Goal: Task Accomplishment & Management: Manage account settings

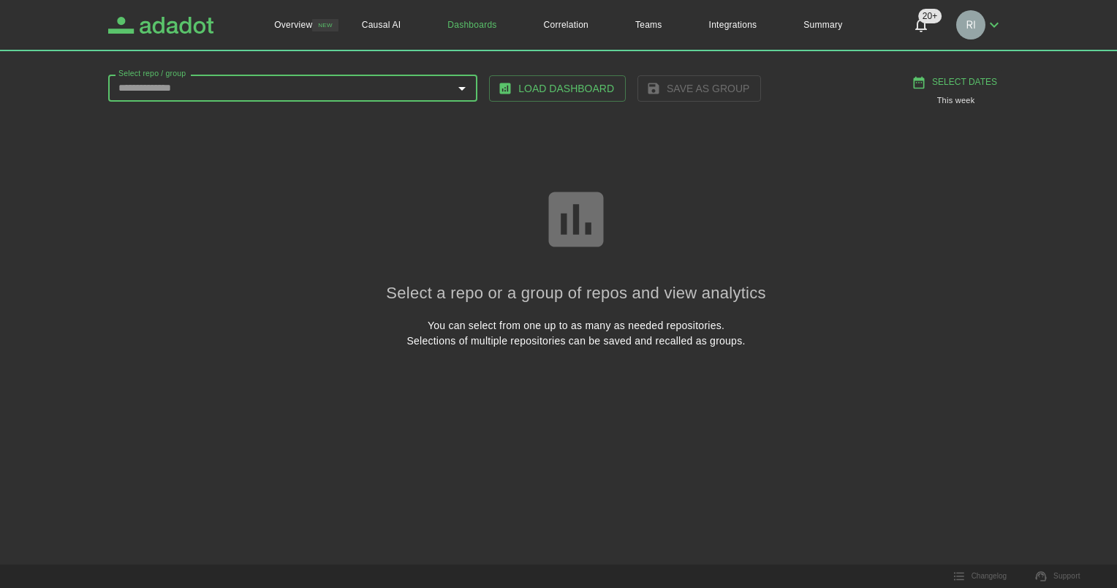
click at [189, 29] on icon "Adadot Homepage" at bounding box center [177, 25] width 74 height 17
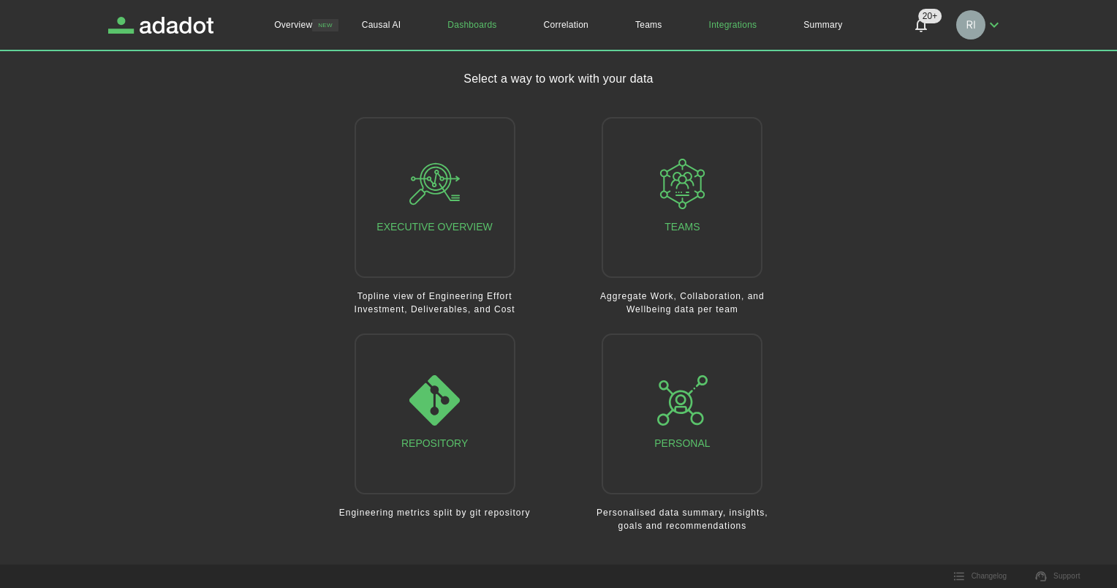
click at [737, 29] on link "Integrations" at bounding box center [733, 25] width 95 height 50
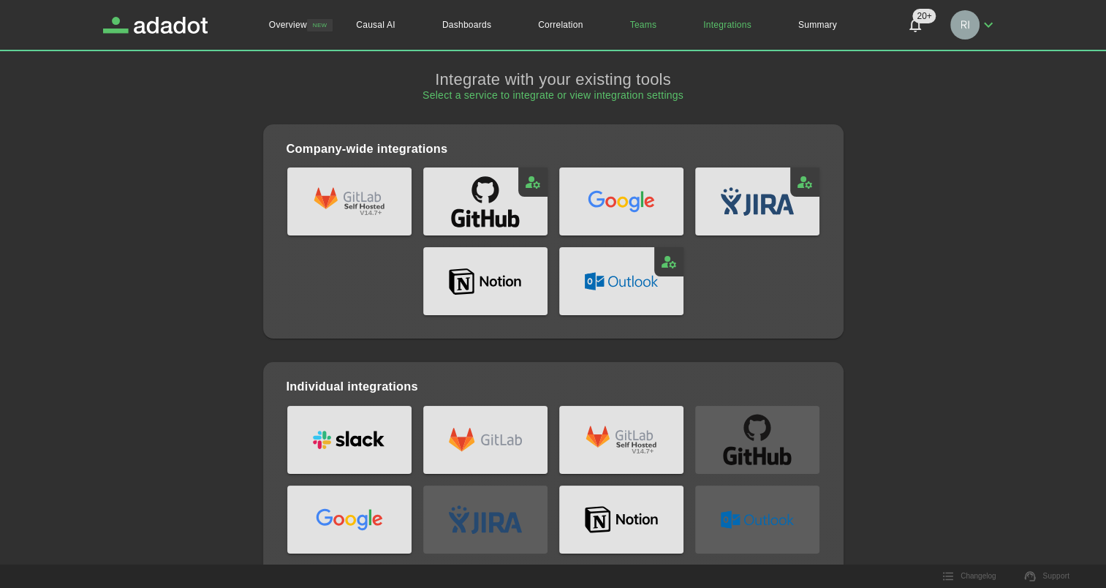
click at [645, 26] on link "Teams" at bounding box center [644, 25] width 74 height 50
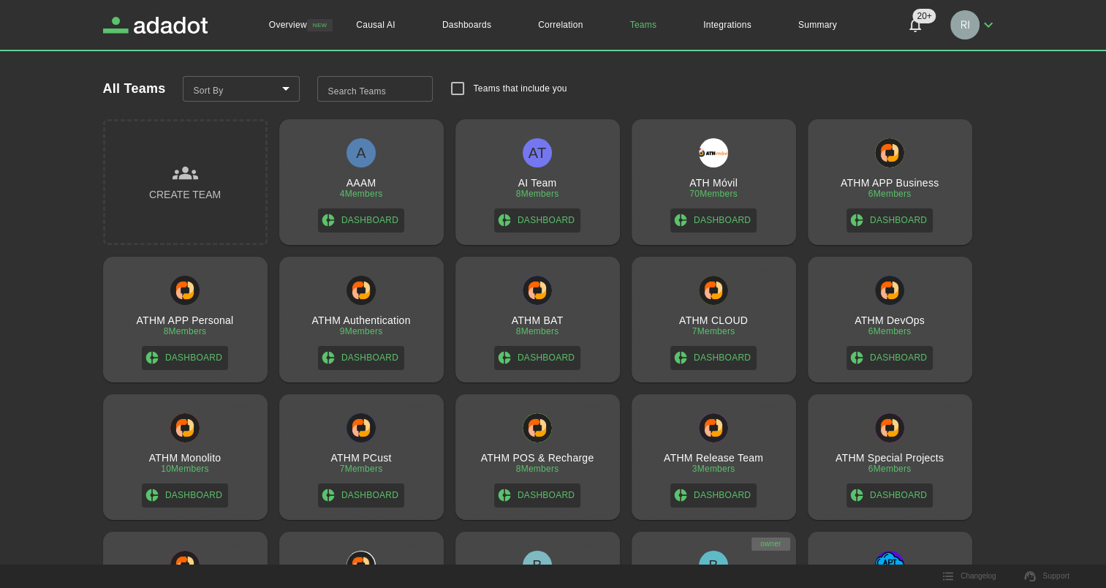
click at [352, 301] on img at bounding box center [361, 290] width 29 height 29
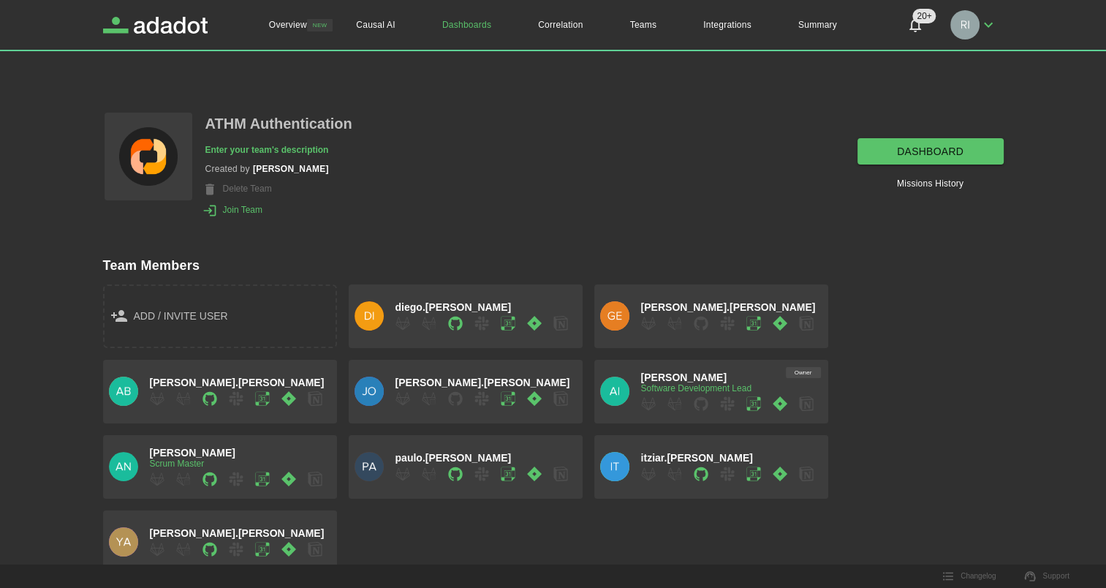
click at [935, 152] on link "dashboard" at bounding box center [931, 151] width 146 height 27
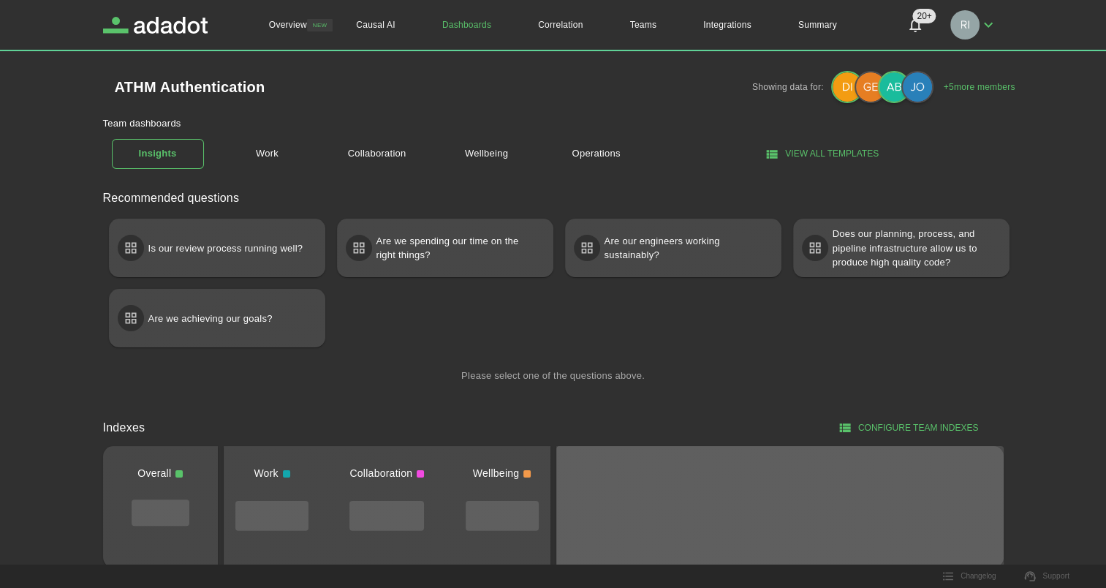
drag, startPoint x: 268, startPoint y: 152, endPoint x: 313, endPoint y: 191, distance: 59.1
click at [269, 152] on link "Work" at bounding box center [268, 154] width 92 height 26
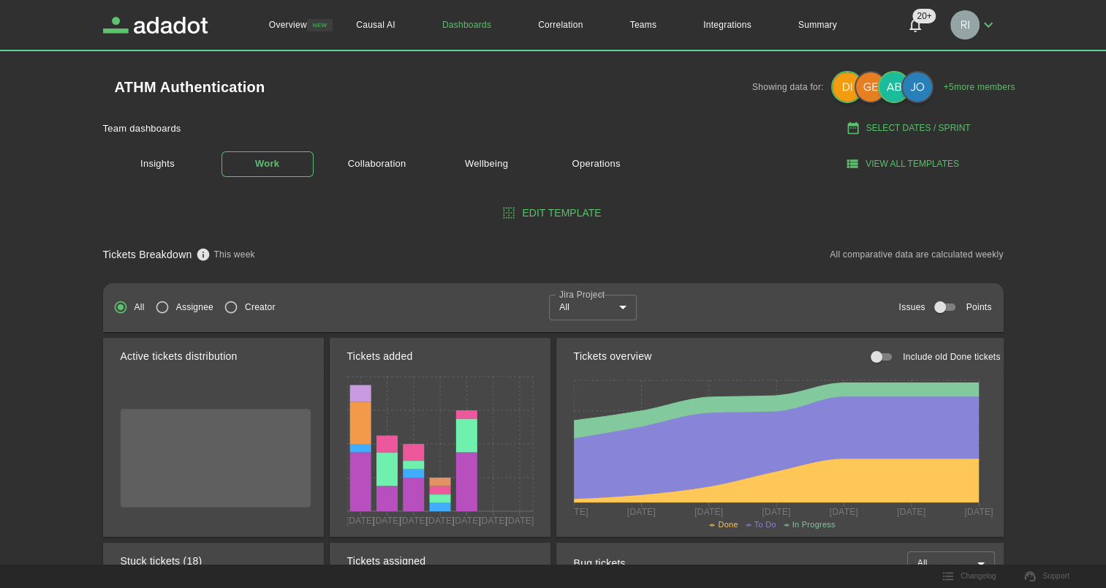
click at [892, 129] on button "Select Dates / Sprint" at bounding box center [910, 128] width 188 height 24
select select "*"
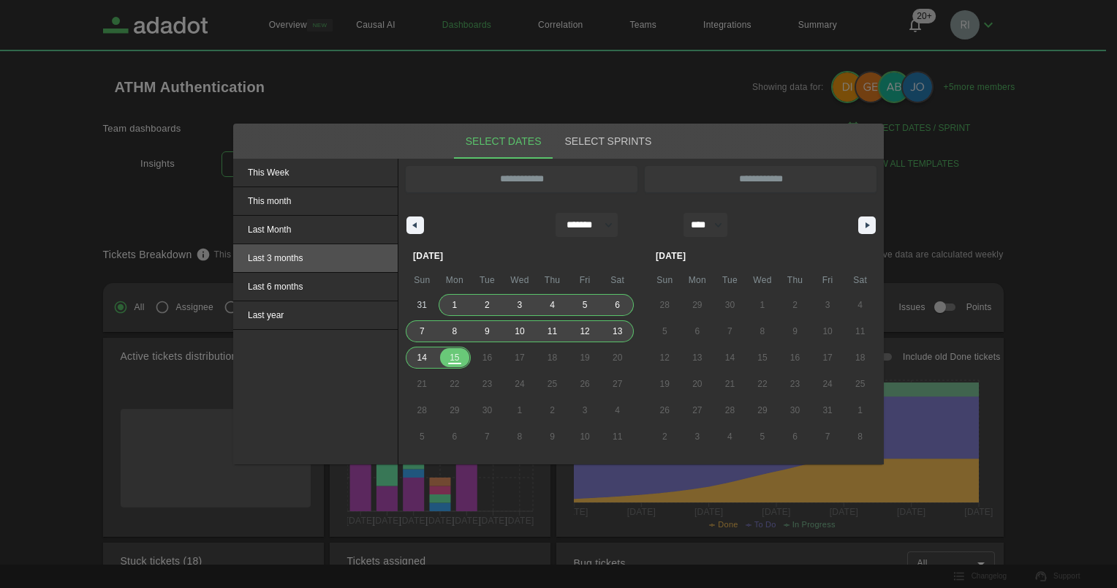
click at [279, 257] on span "Last 3 months" at bounding box center [315, 258] width 165 height 28
type input "**********"
select select "*"
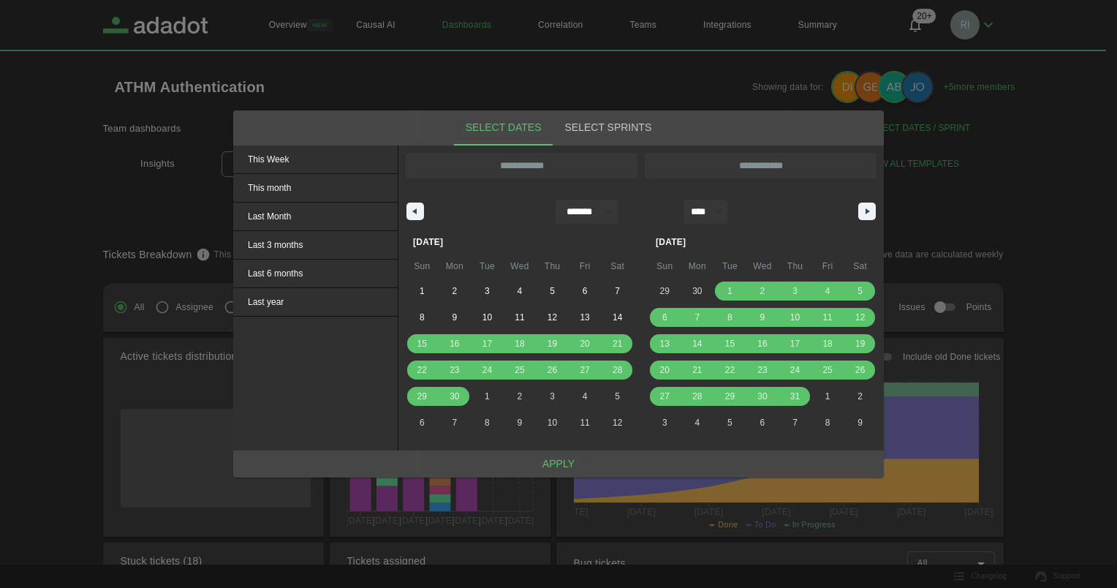
click at [554, 464] on button "Apply" at bounding box center [558, 463] width 651 height 27
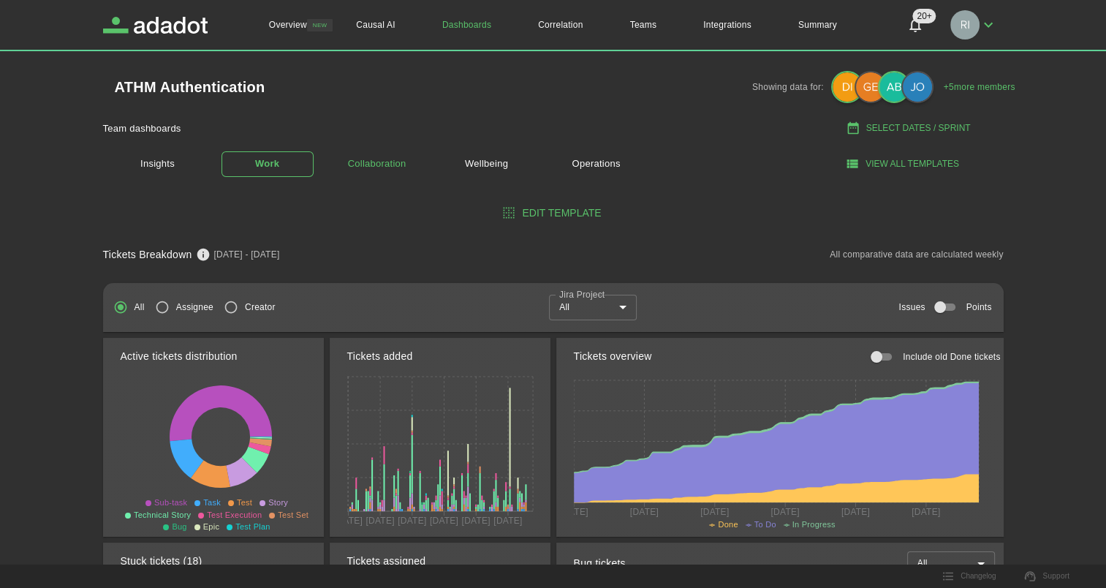
click at [377, 169] on link "Collaboration" at bounding box center [377, 164] width 92 height 26
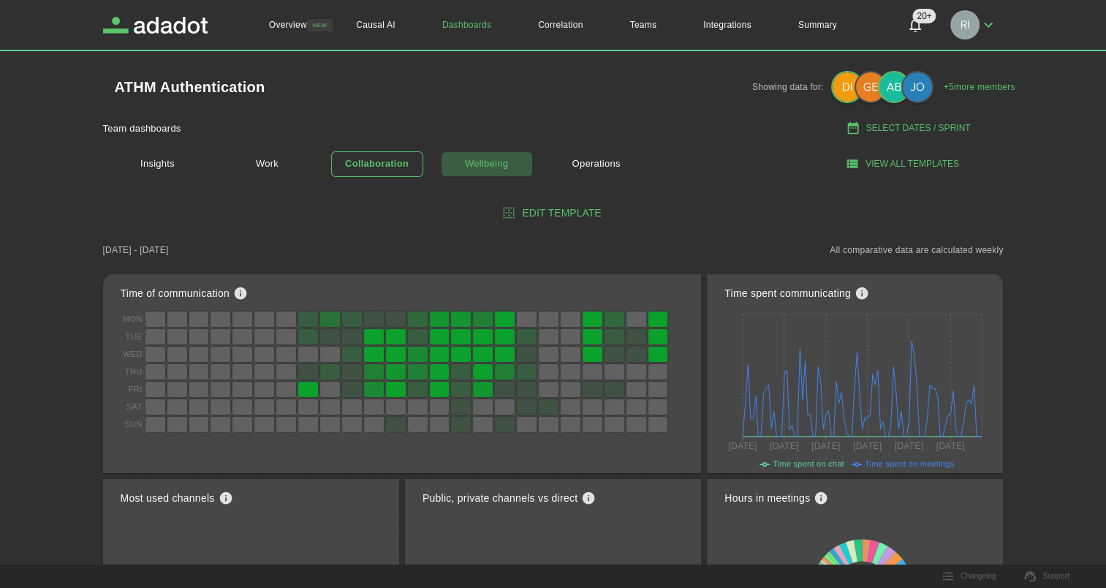
click at [488, 161] on link "Wellbeing" at bounding box center [487, 164] width 92 height 26
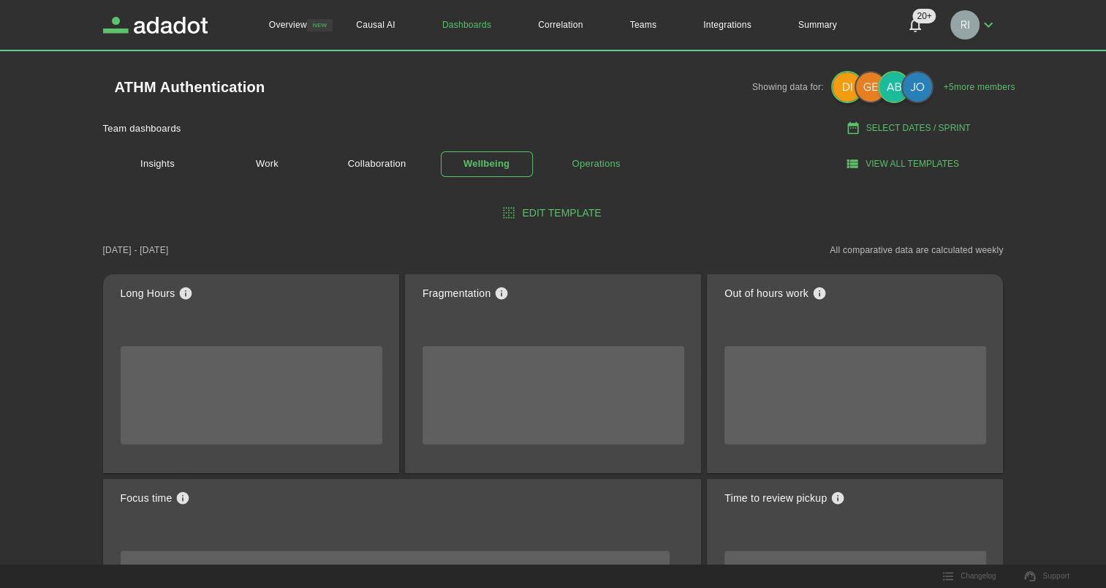
click at [592, 162] on link "Operations" at bounding box center [597, 164] width 92 height 26
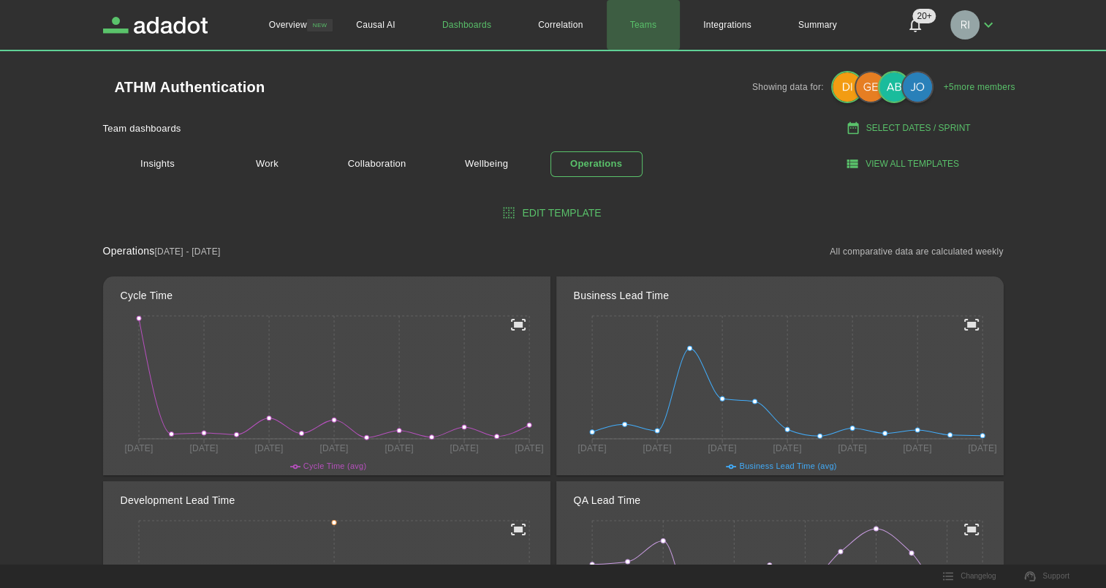
click at [649, 23] on link "Teams" at bounding box center [644, 25] width 74 height 50
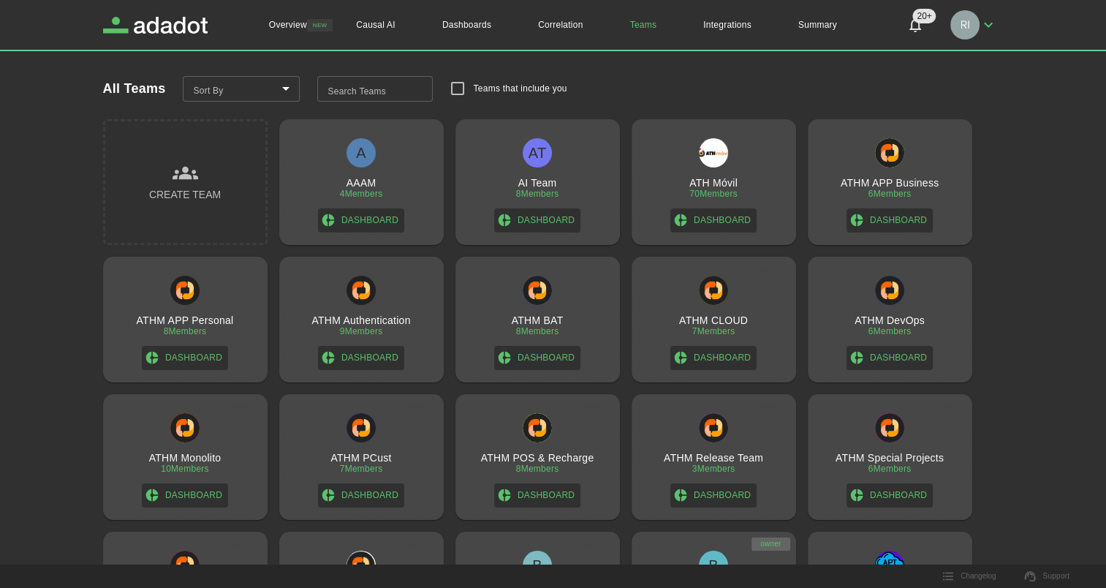
click at [170, 186] on h3 "Create Team" at bounding box center [185, 195] width 72 height 18
click at [176, 192] on h3 "Create Team" at bounding box center [185, 195] width 72 height 18
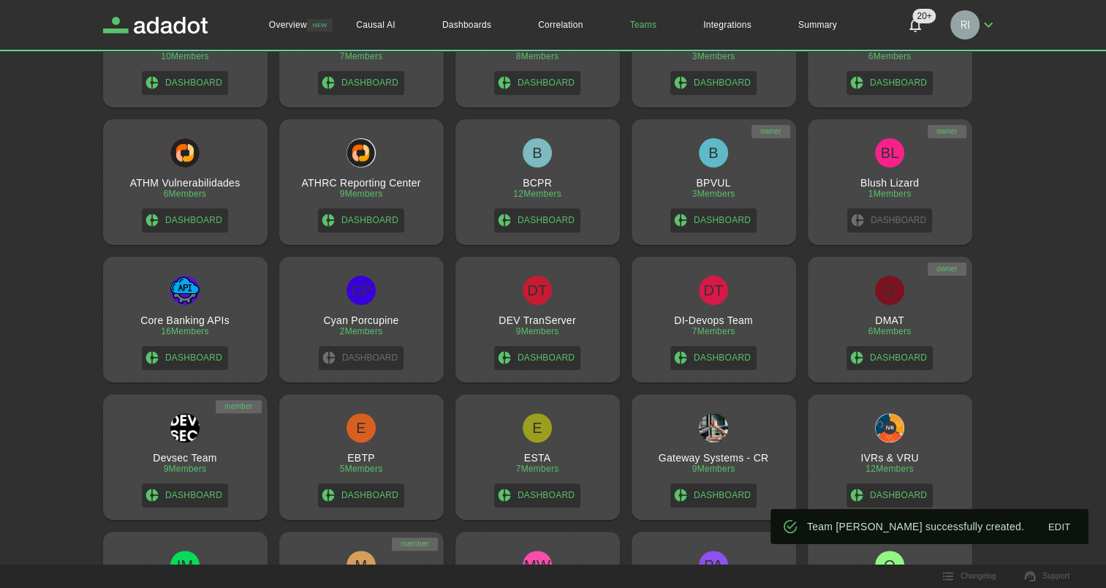
scroll to position [439, 0]
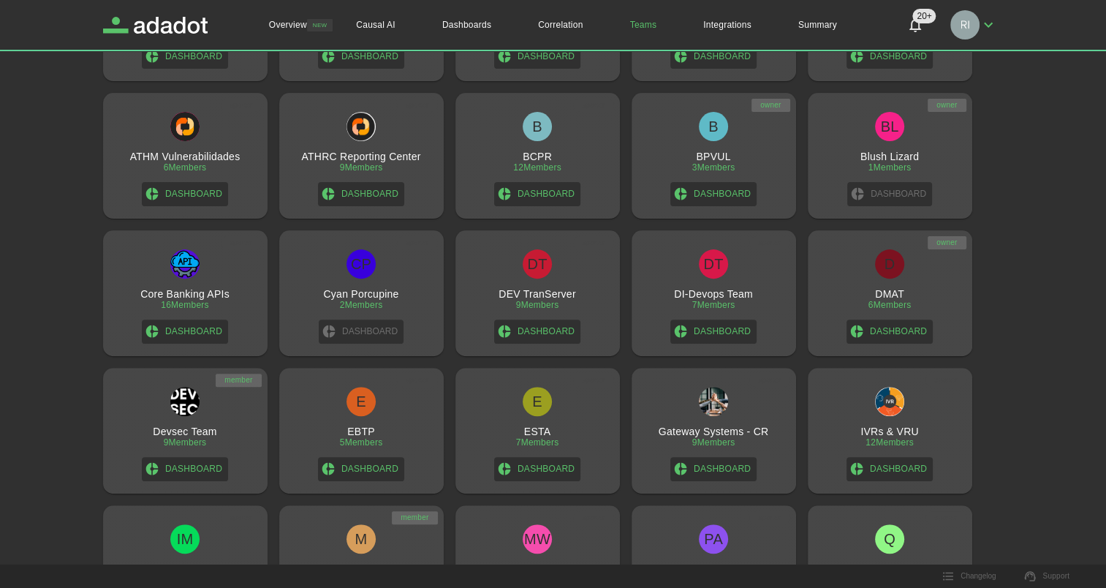
click at [1062, 526] on button "Close" at bounding box center [1067, 527] width 17 height 12
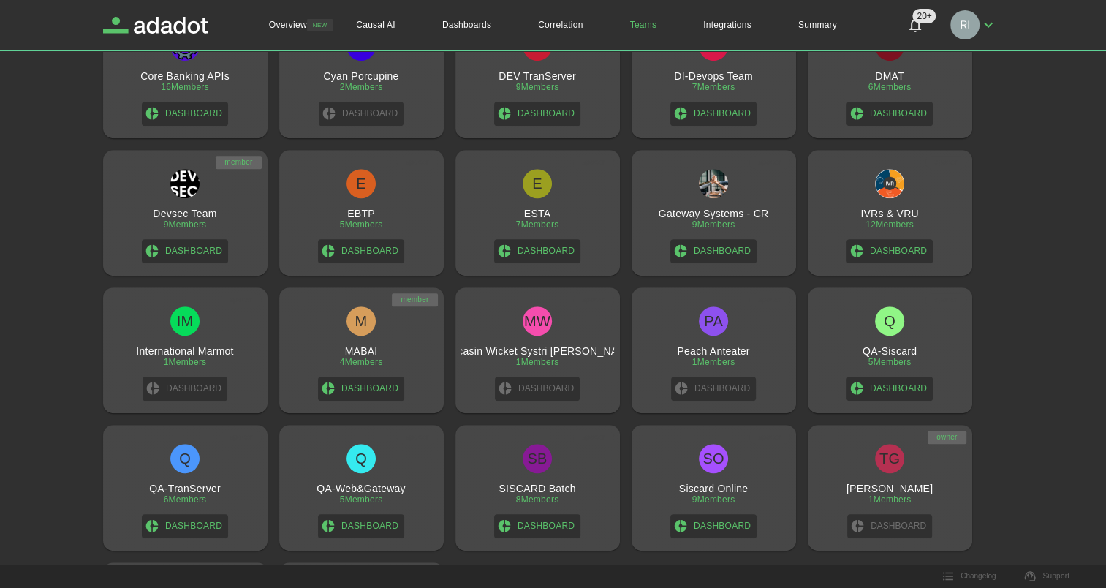
scroll to position [756, 0]
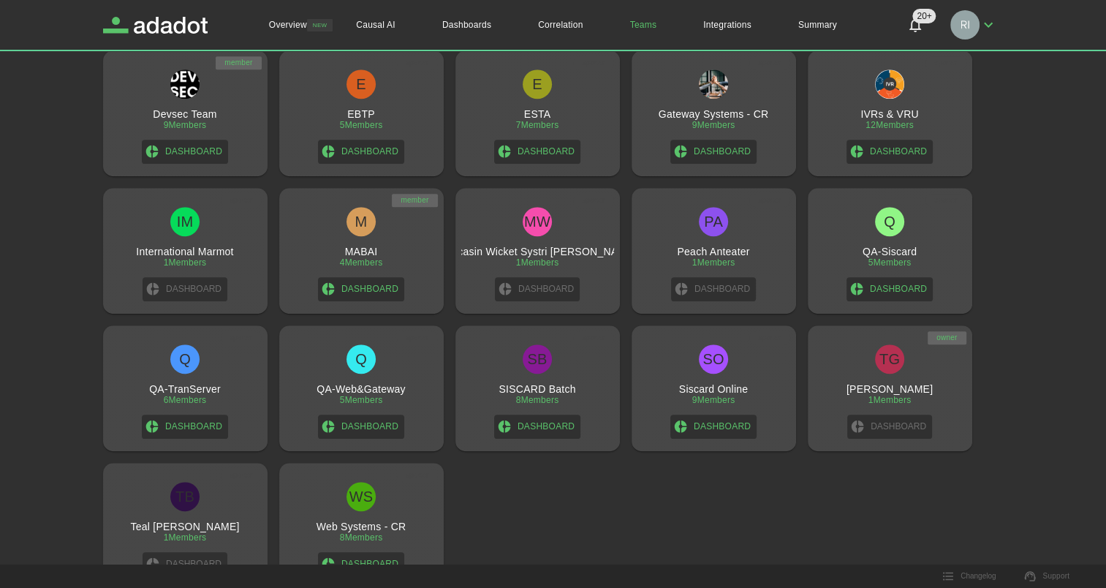
click at [176, 537] on div "1 Members" at bounding box center [185, 537] width 43 height 10
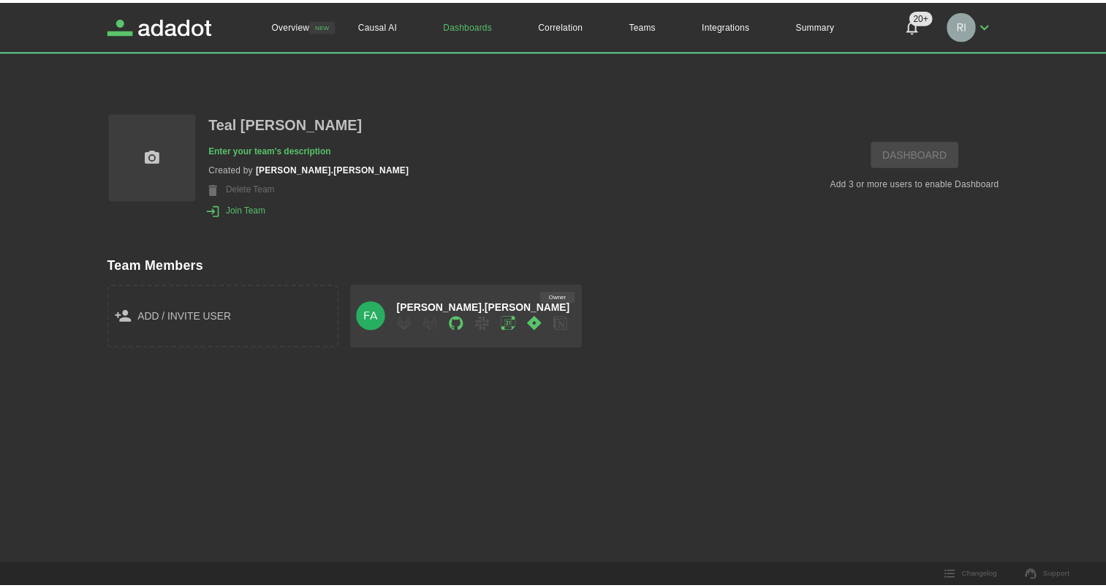
scroll to position [756, 0]
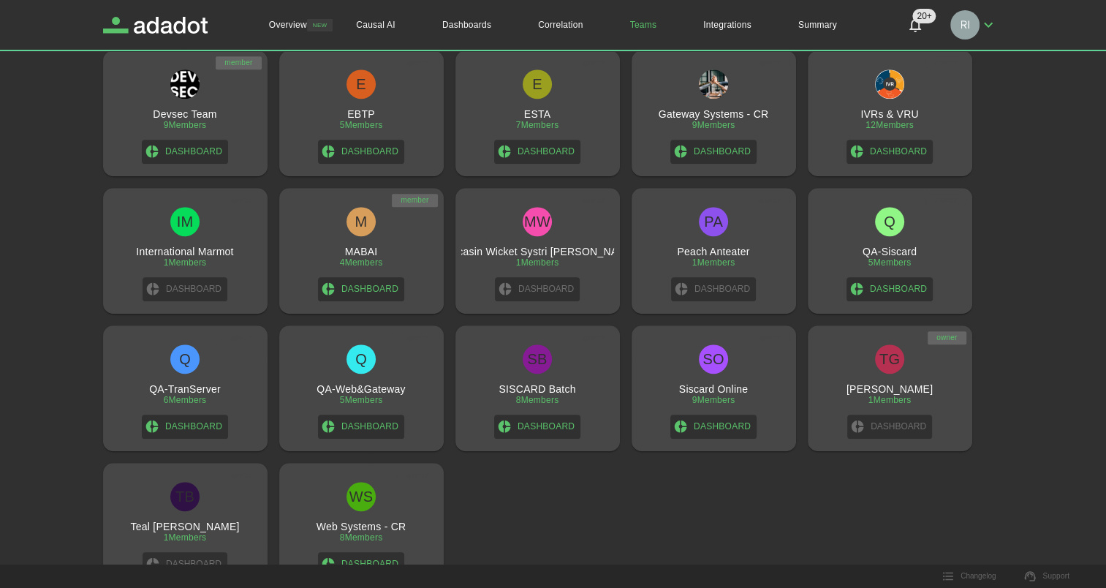
click at [905, 389] on h3 "[PERSON_NAME]" at bounding box center [890, 389] width 86 height 12
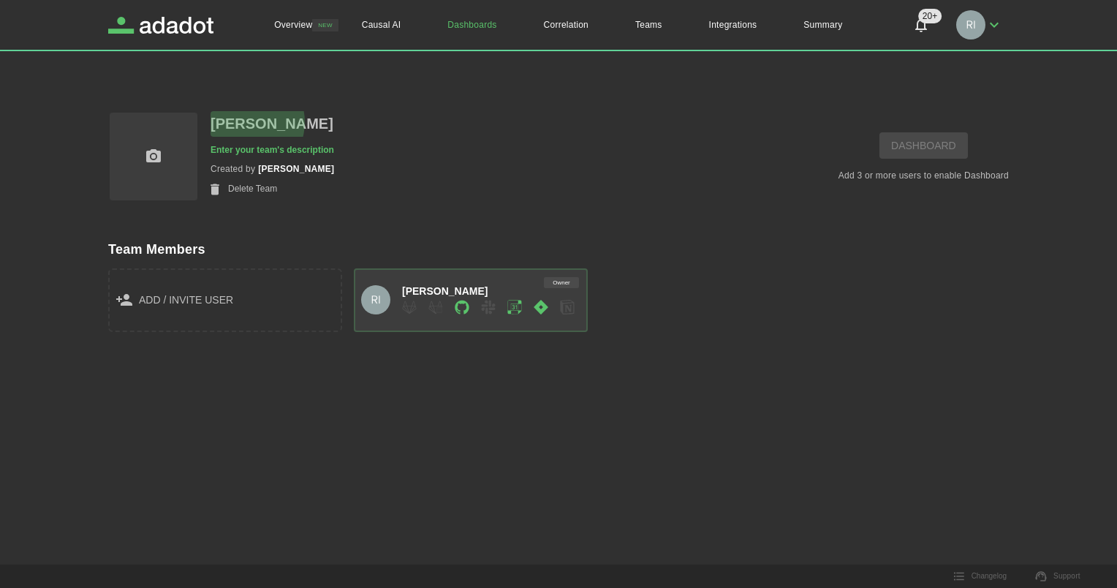
click at [246, 121] on p "[PERSON_NAME]" at bounding box center [272, 124] width 123 height 26
drag, startPoint x: 277, startPoint y: 116, endPoint x: 209, endPoint y: 110, distance: 68.2
click at [211, 110] on div "**********" at bounding box center [544, 142] width 930 height 120
type input "****"
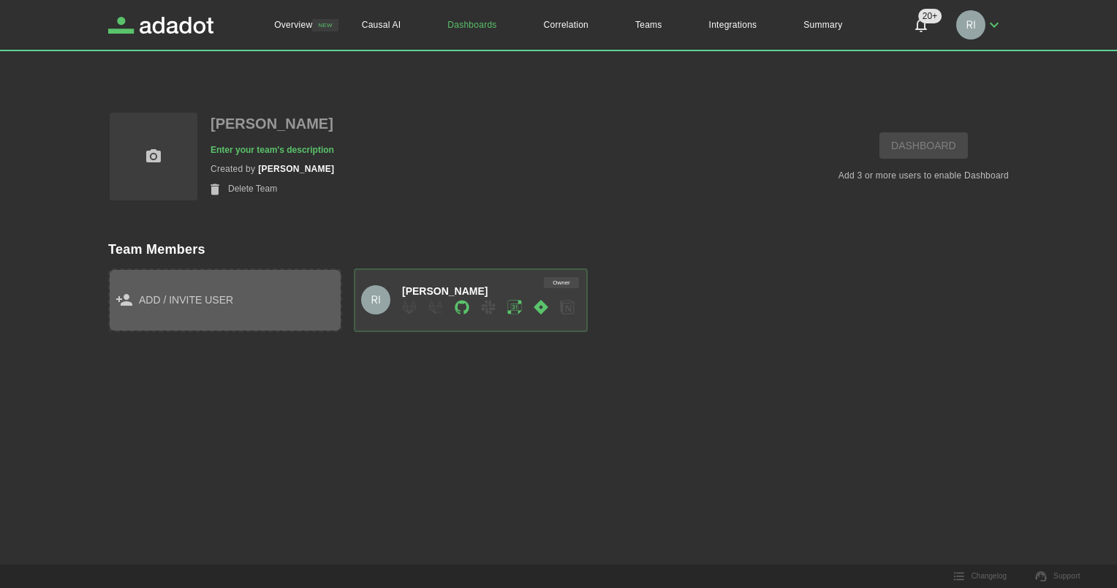
click at [170, 300] on span "add / invite user" at bounding box center [186, 300] width 94 height 18
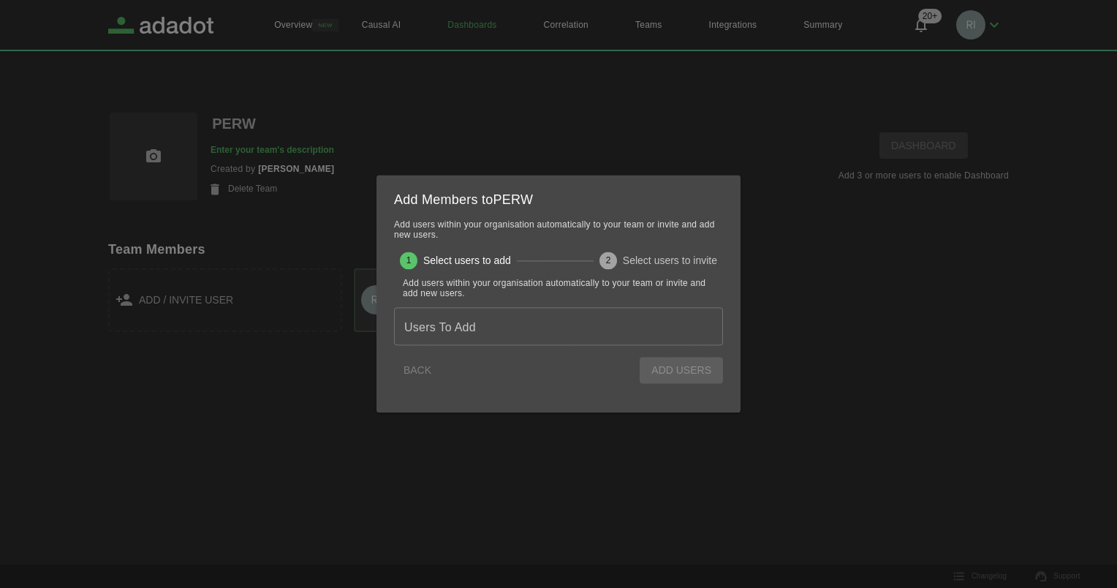
click at [439, 328] on div "Users To Add Users To Add" at bounding box center [558, 326] width 329 height 38
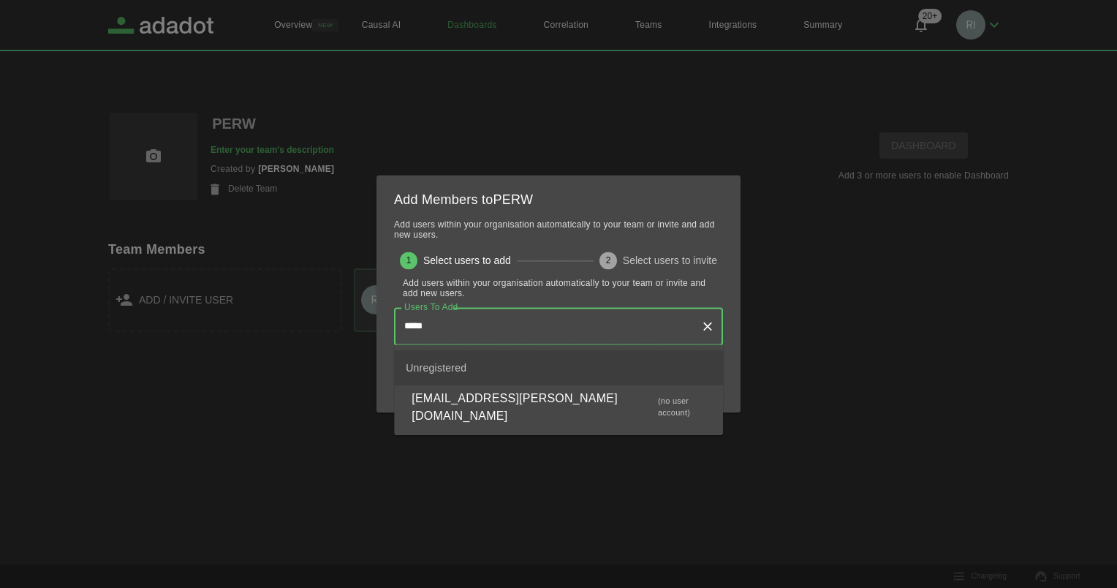
type input "******"
drag, startPoint x: 477, startPoint y: 401, endPoint x: 485, endPoint y: 403, distance: 9.0
click at [477, 401] on p "[EMAIL_ADDRESS][PERSON_NAME][DOMAIN_NAME]" at bounding box center [535, 407] width 246 height 35
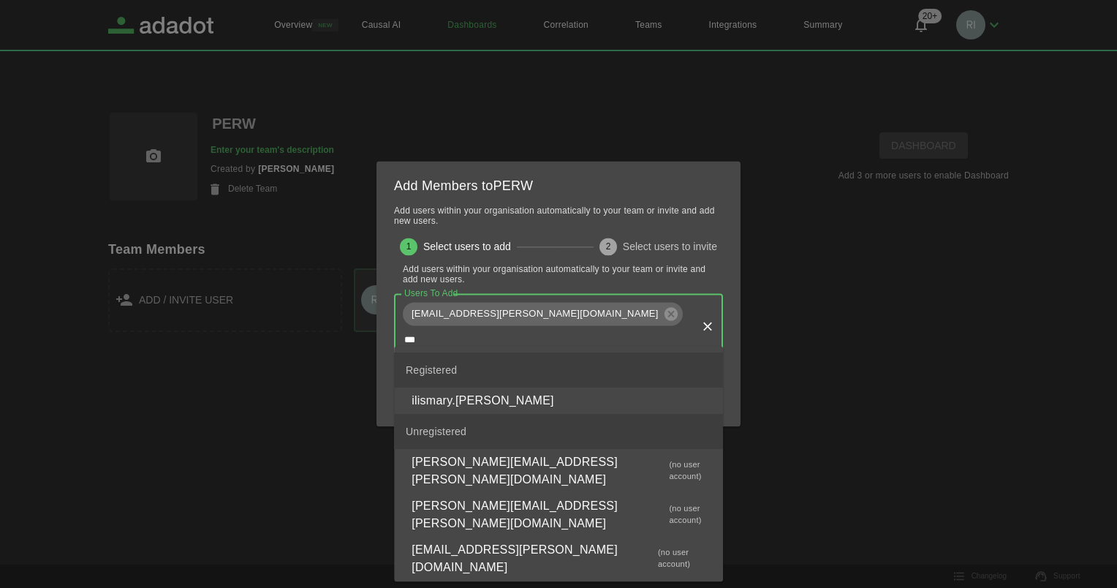
type input "**"
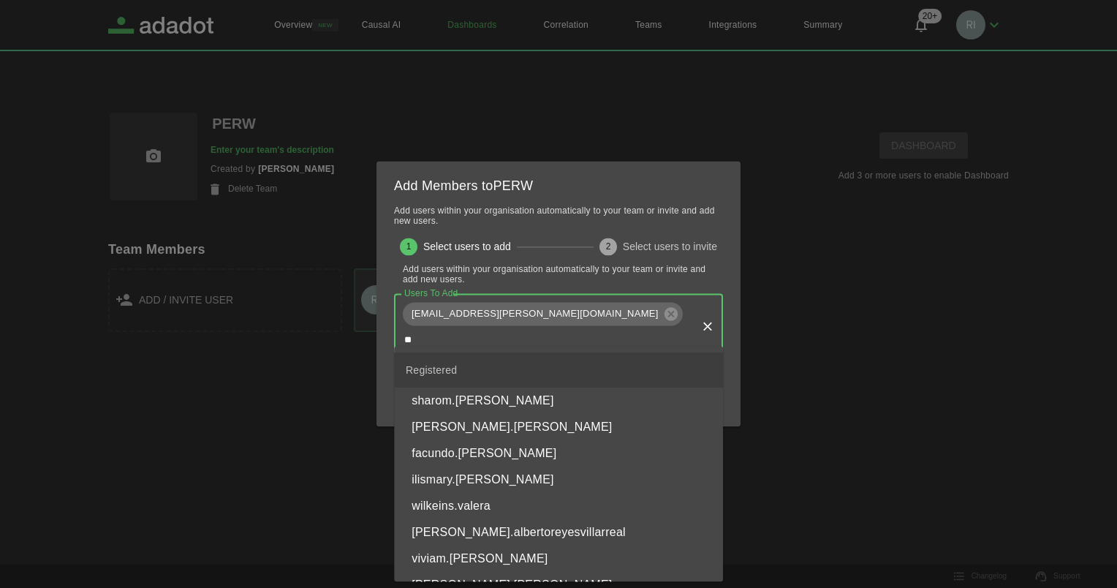
click at [446, 483] on p "ilismary.[PERSON_NAME]" at bounding box center [483, 480] width 143 height 18
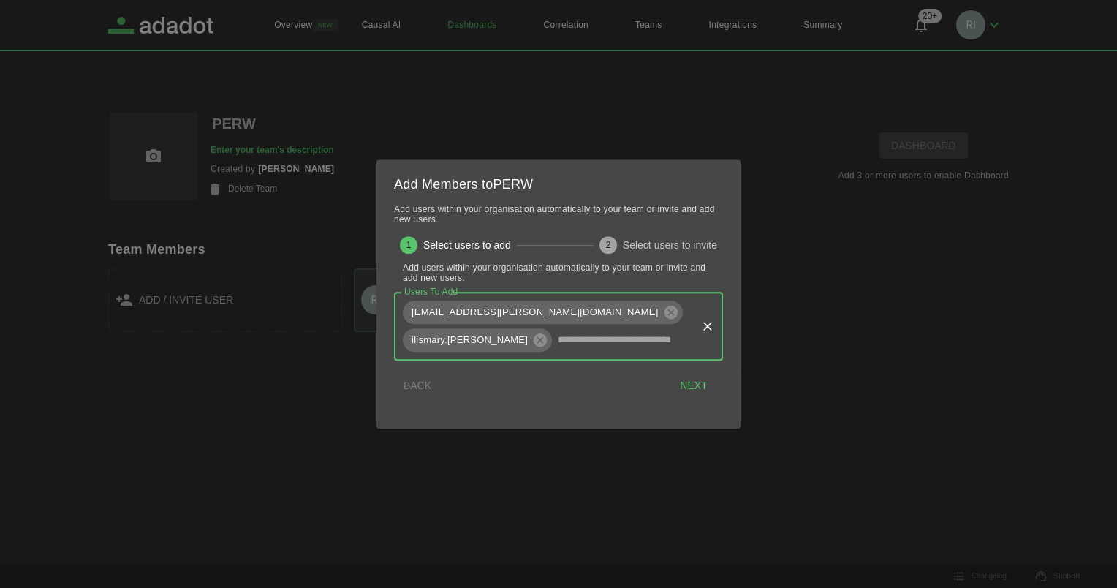
click at [554, 340] on input "Users To Add" at bounding box center [624, 340] width 140 height 25
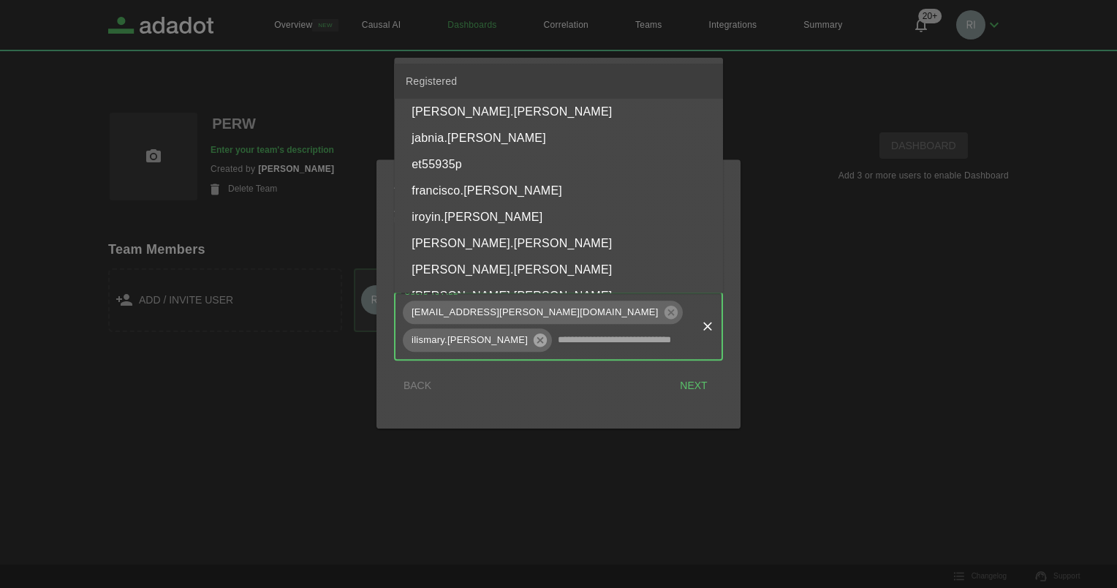
click at [547, 333] on icon at bounding box center [540, 339] width 13 height 13
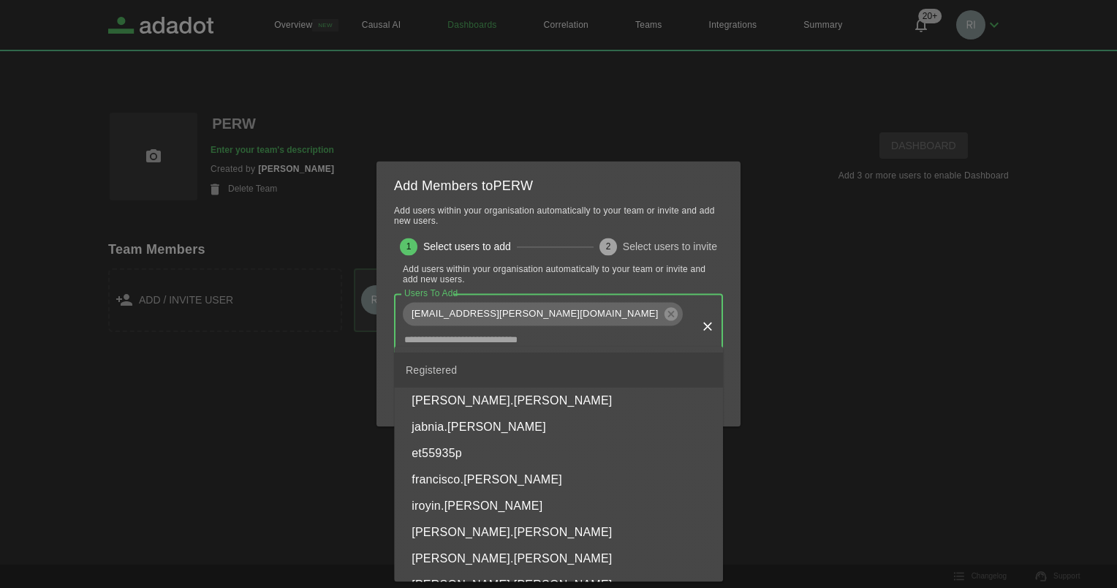
click at [596, 328] on input "Users To Add" at bounding box center [548, 340] width 294 height 25
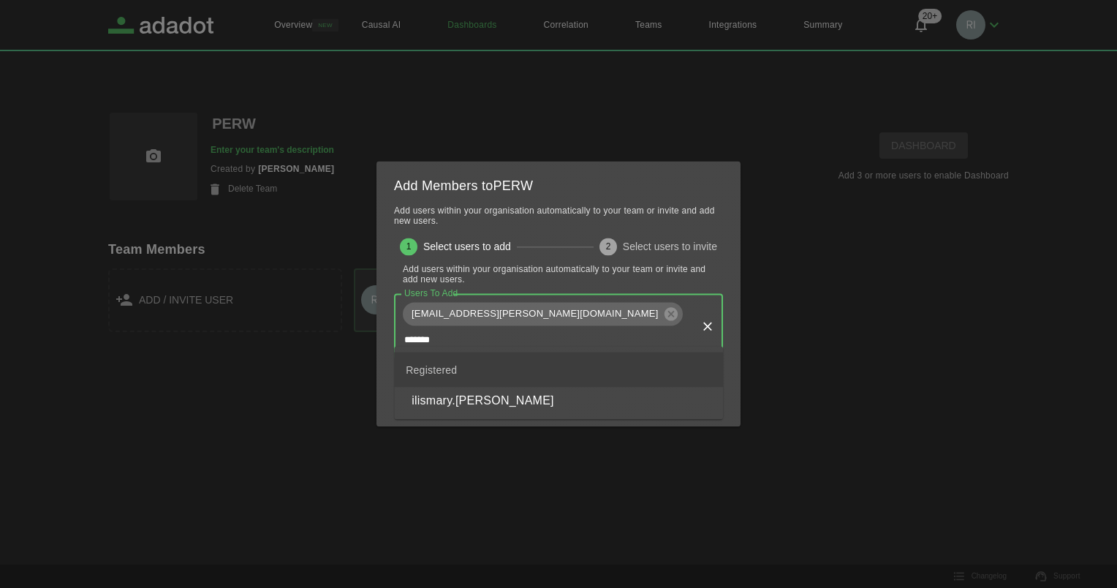
type input "********"
click at [462, 401] on p "ilismary.[PERSON_NAME]" at bounding box center [483, 401] width 143 height 18
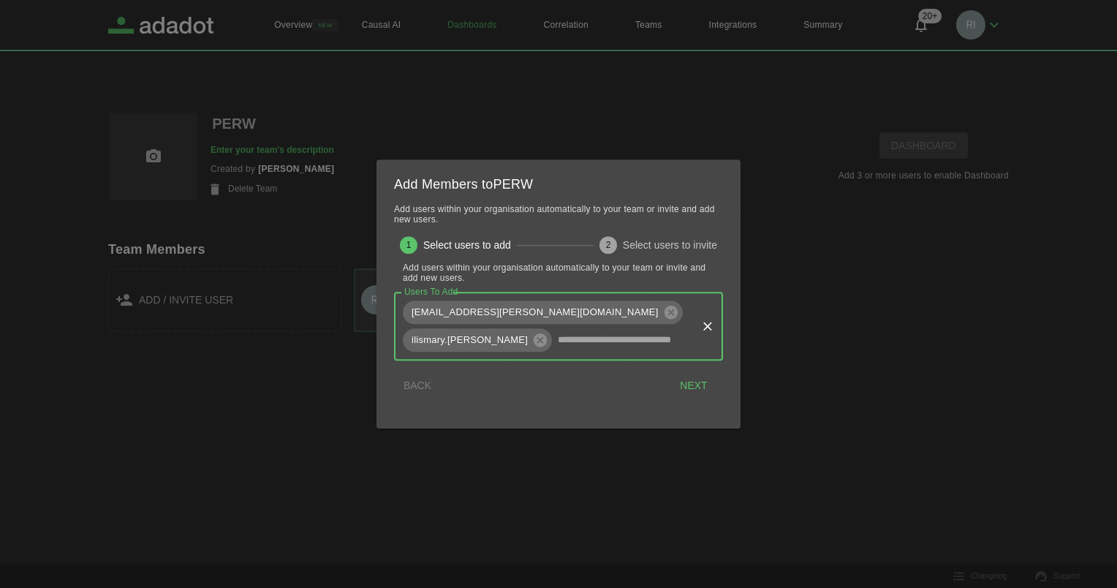
click at [554, 340] on input "Users To Add" at bounding box center [624, 340] width 140 height 25
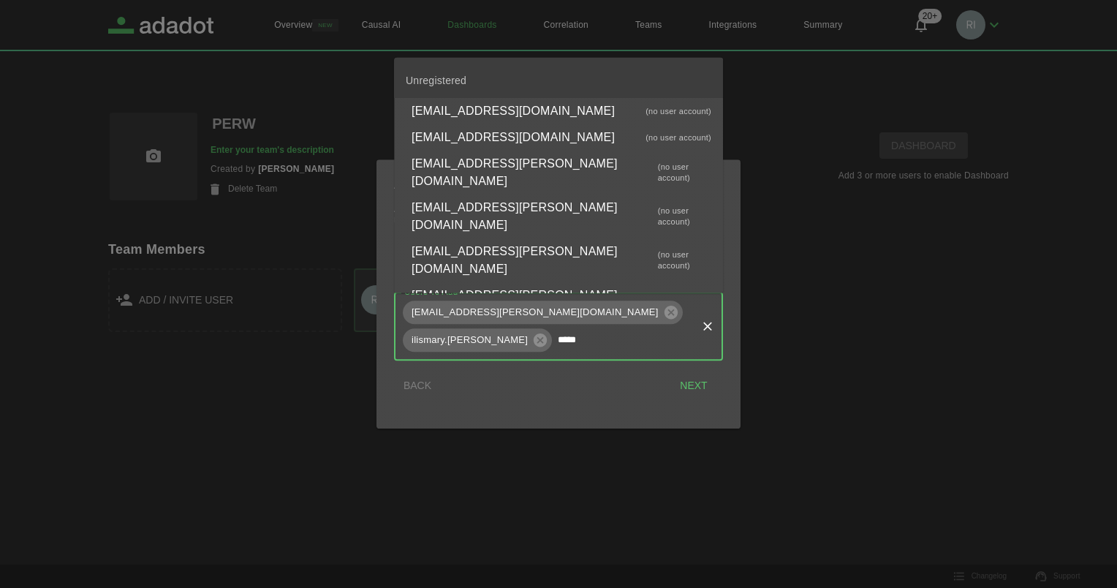
scroll to position [146, 0]
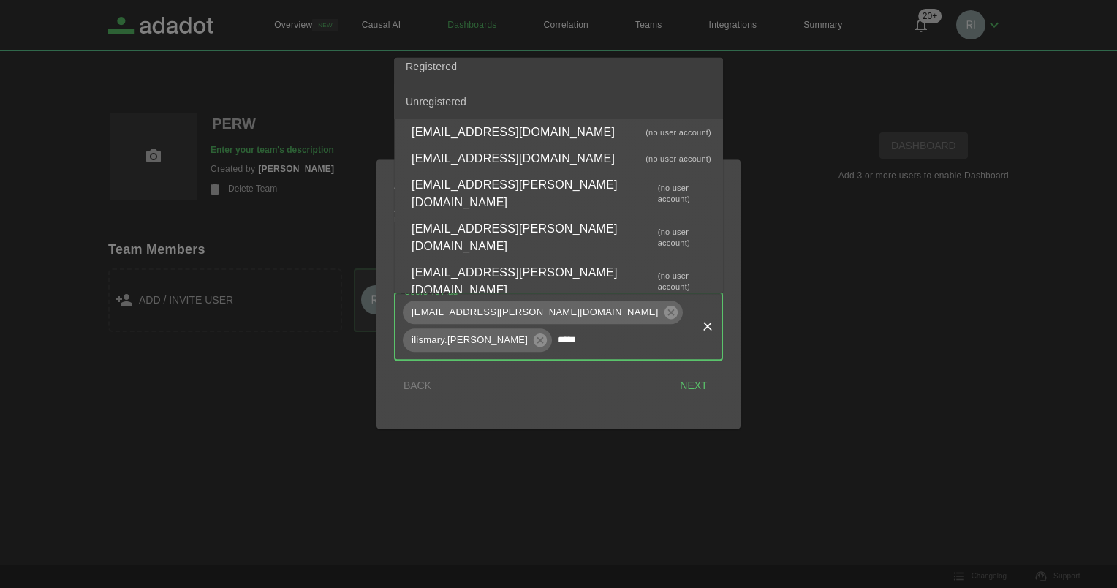
click at [554, 339] on input "*****" at bounding box center [624, 340] width 140 height 25
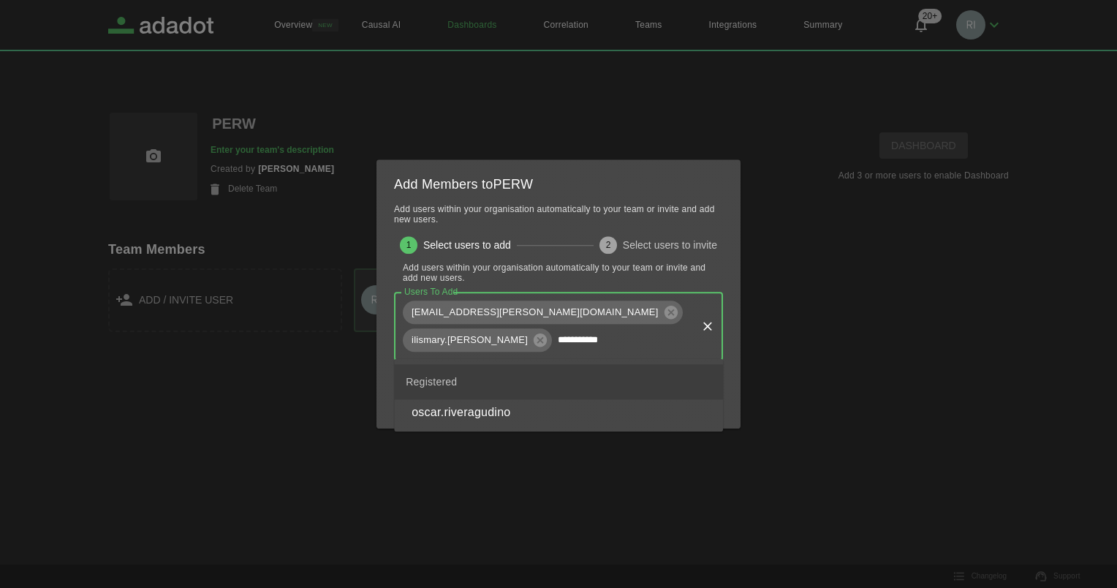
type input "**********"
click at [472, 417] on p "oscar.riveragudino" at bounding box center [461, 413] width 99 height 18
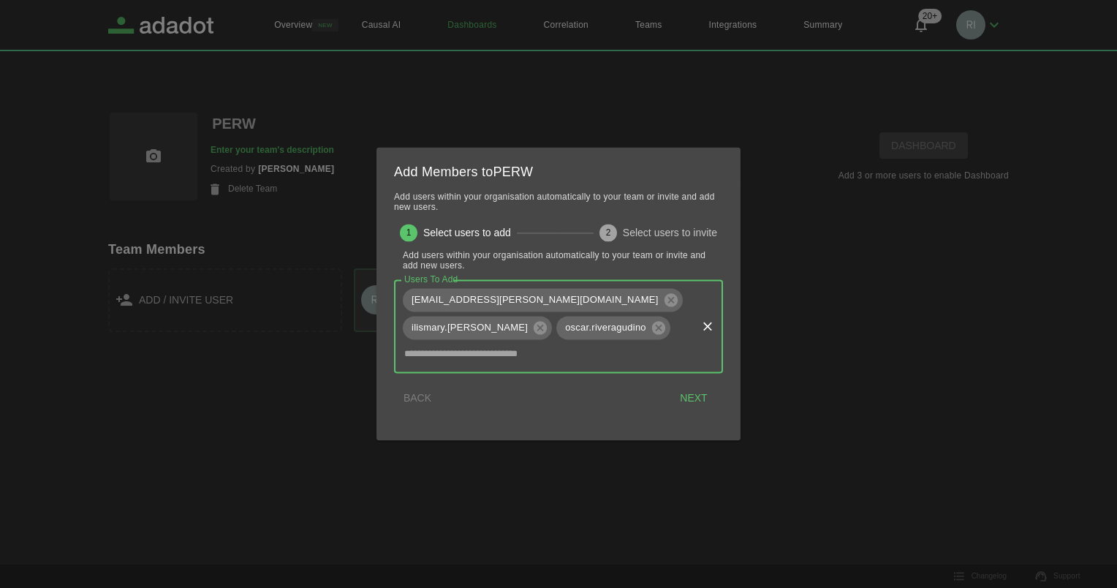
click at [693, 385] on button "Next" at bounding box center [693, 398] width 47 height 27
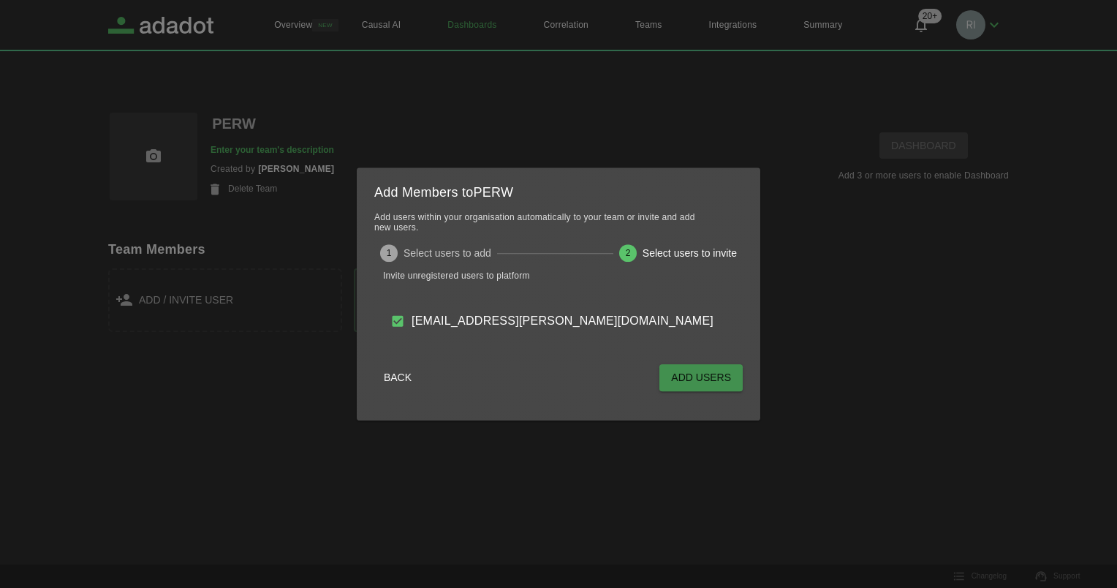
click at [674, 380] on button "Add Users" at bounding box center [700, 377] width 83 height 27
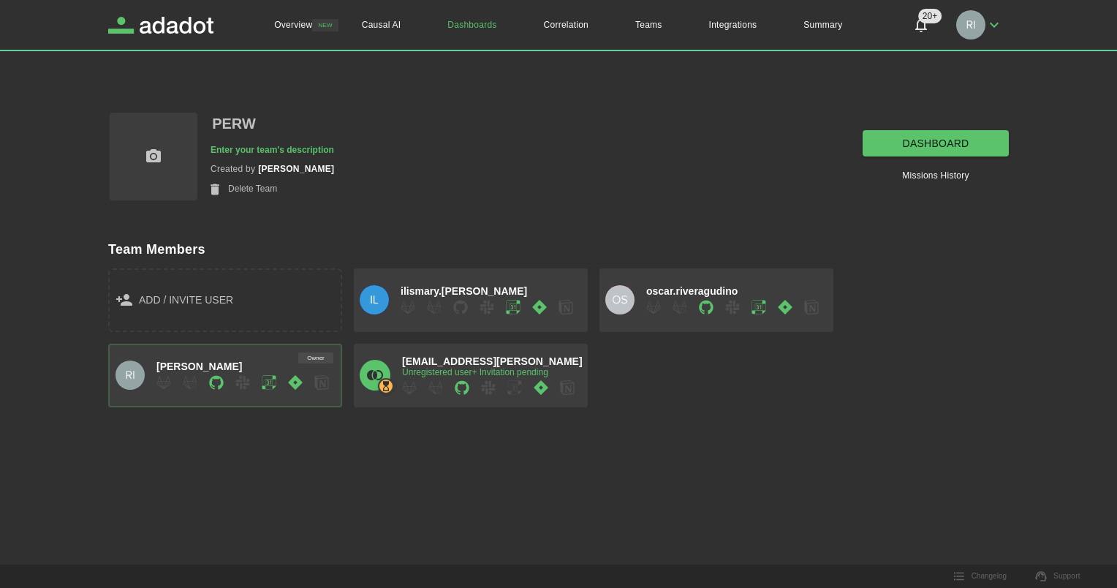
click at [944, 140] on link "dashboard" at bounding box center [936, 143] width 146 height 27
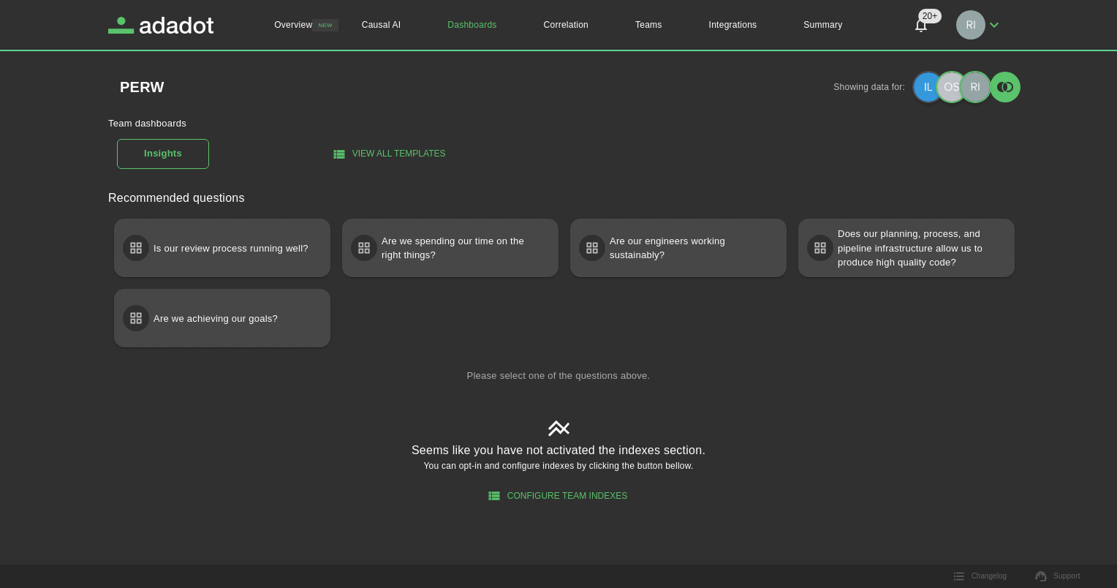
click at [408, 148] on button "View all templates" at bounding box center [390, 154] width 188 height 24
click at [651, 24] on link "Teams" at bounding box center [649, 25] width 74 height 50
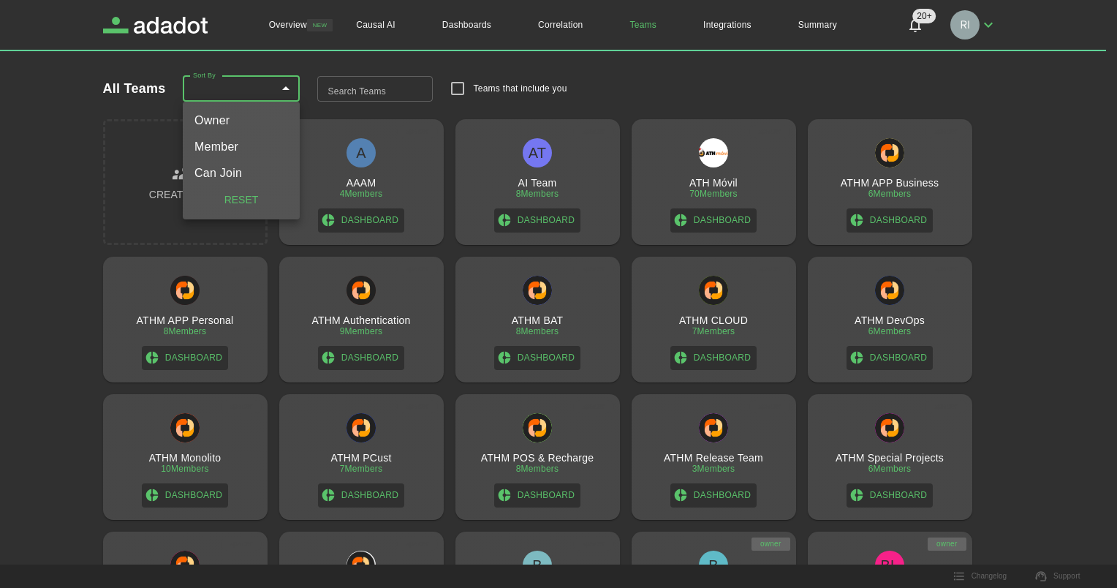
click at [234, 89] on body "Overview NEW Causal AI Dashboards Correlation Teams Integrations Summary 20+ 20…" at bounding box center [558, 294] width 1117 height 588
click at [366, 90] on div at bounding box center [558, 294] width 1117 height 588
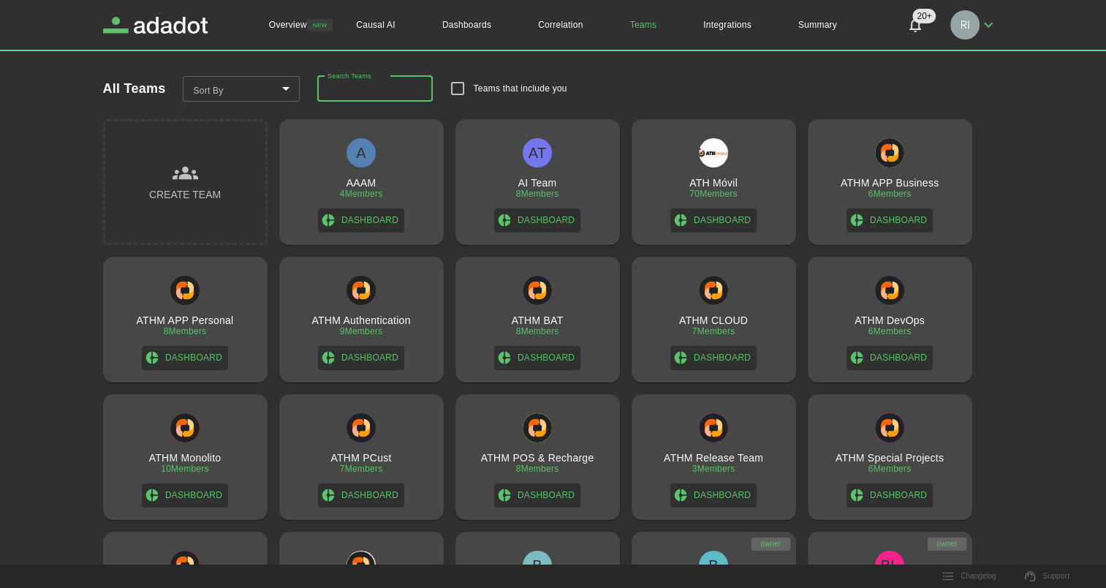
click at [368, 88] on input "Search Teams" at bounding box center [375, 89] width 116 height 26
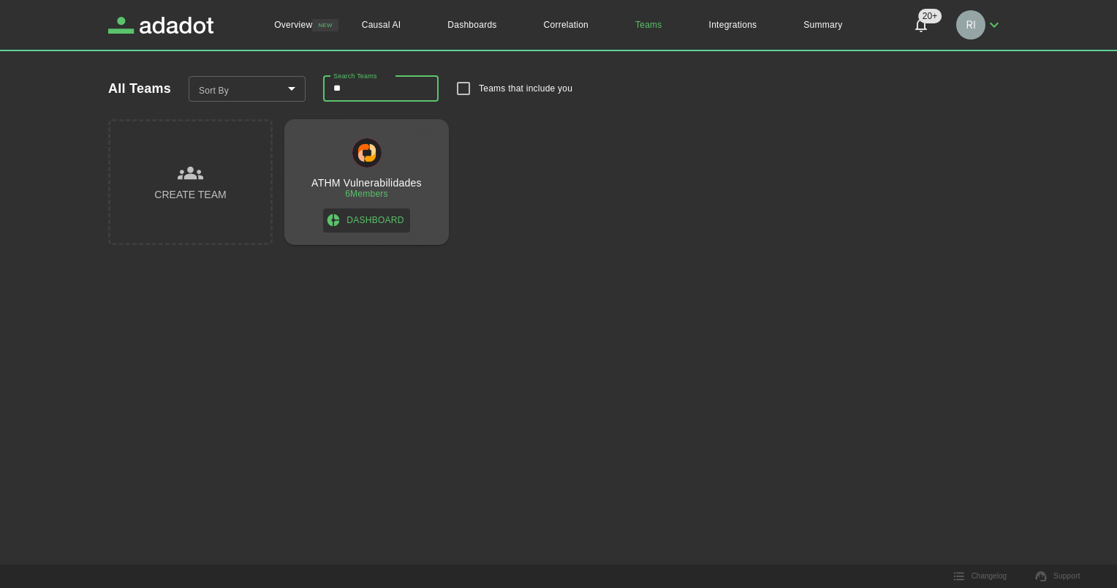
type input "*"
type input "****"
click at [371, 178] on h3 "DMAT" at bounding box center [366, 183] width 29 height 12
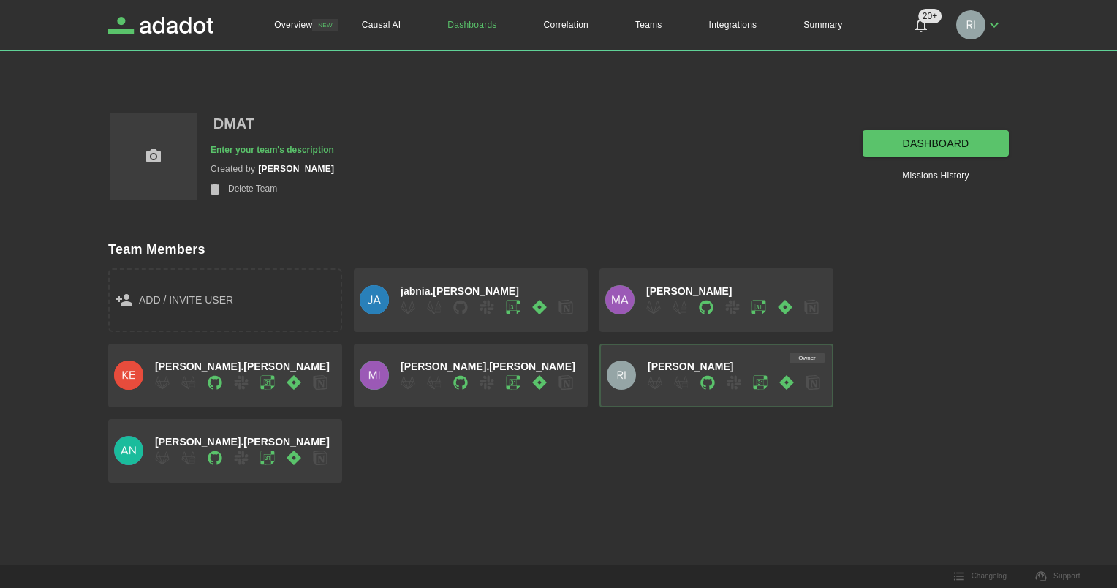
click at [927, 140] on link "dashboard" at bounding box center [936, 143] width 146 height 27
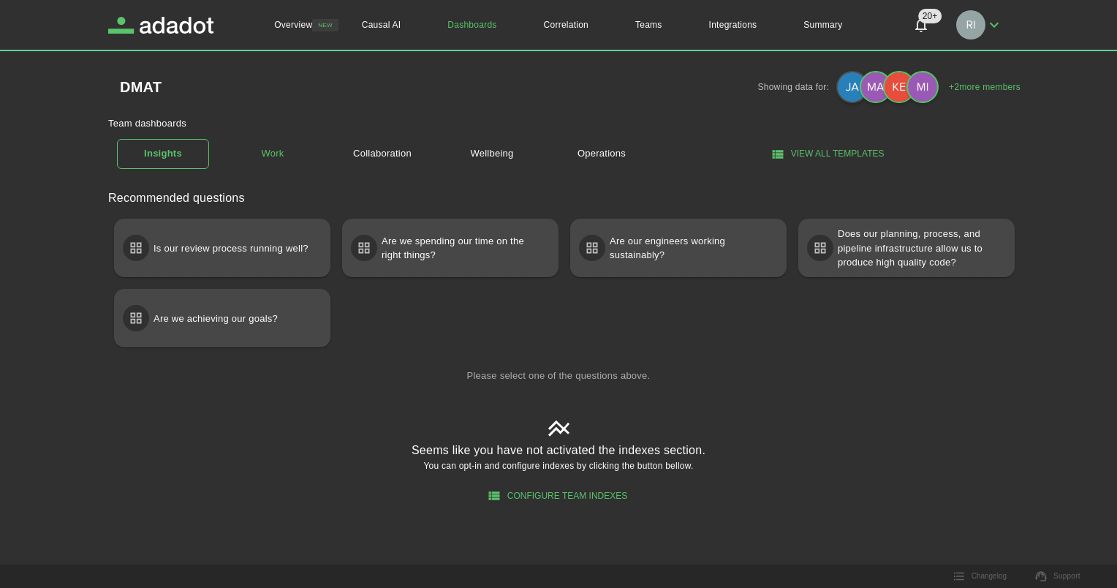
click at [273, 155] on link "Work" at bounding box center [273, 154] width 92 height 26
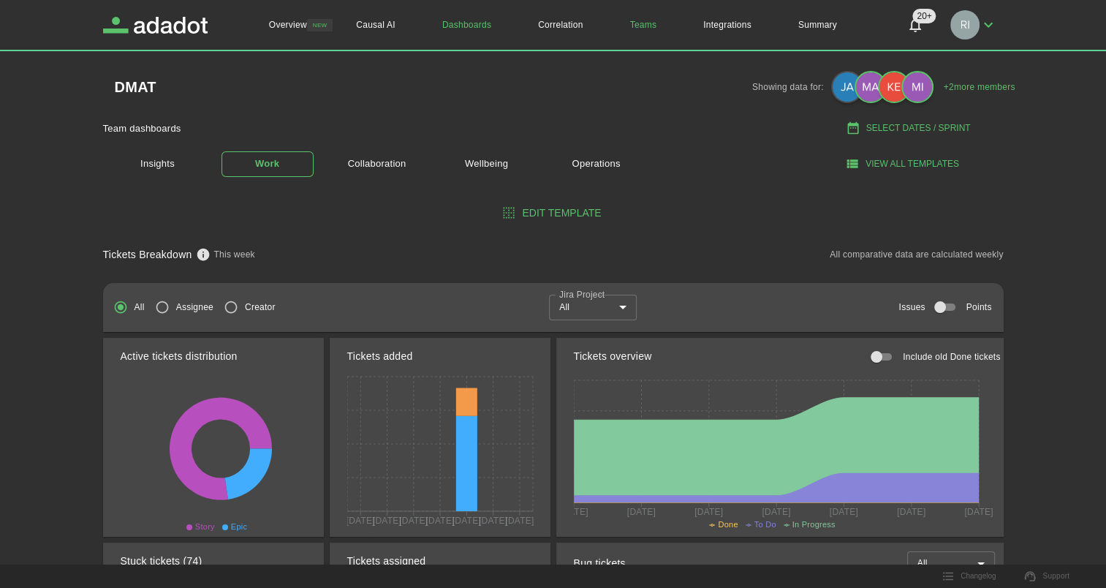
click at [643, 23] on link "Teams" at bounding box center [644, 25] width 74 height 50
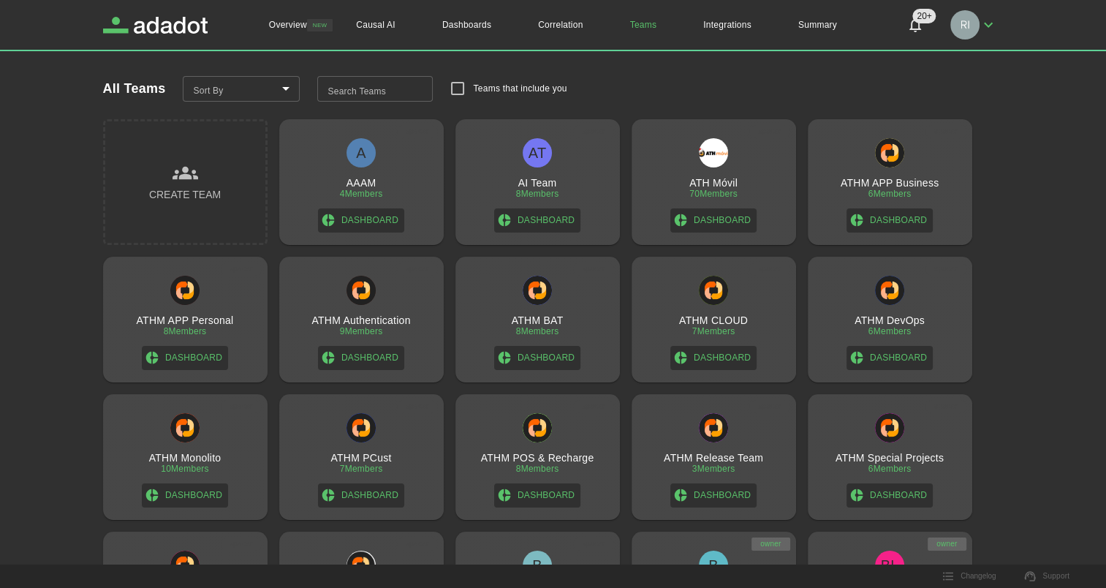
click at [363, 91] on input "Search Teams" at bounding box center [375, 89] width 116 height 26
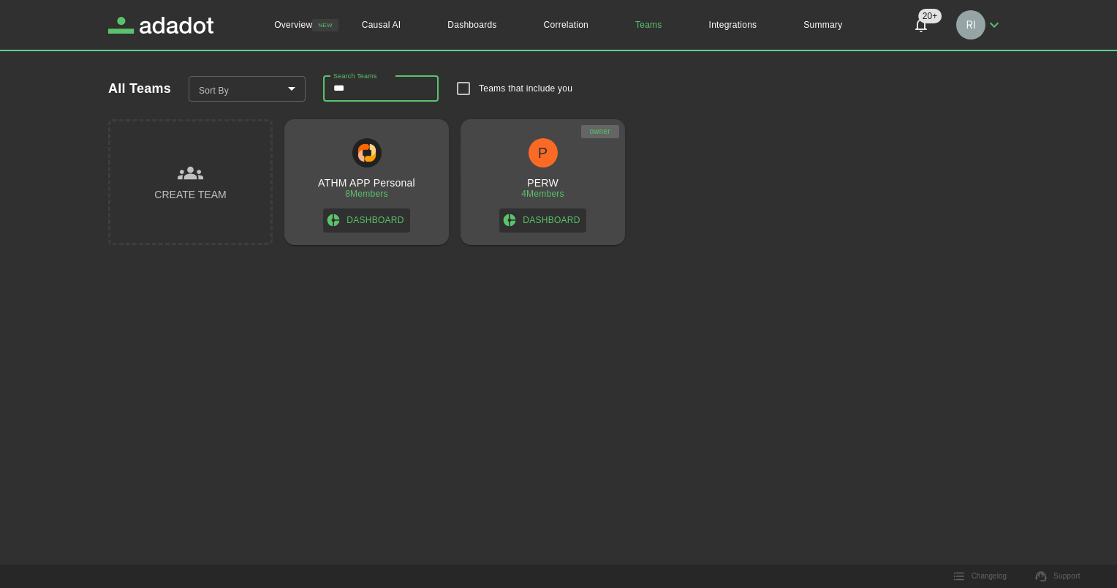
type input "***"
click at [542, 181] on h3 "PERW" at bounding box center [542, 183] width 31 height 12
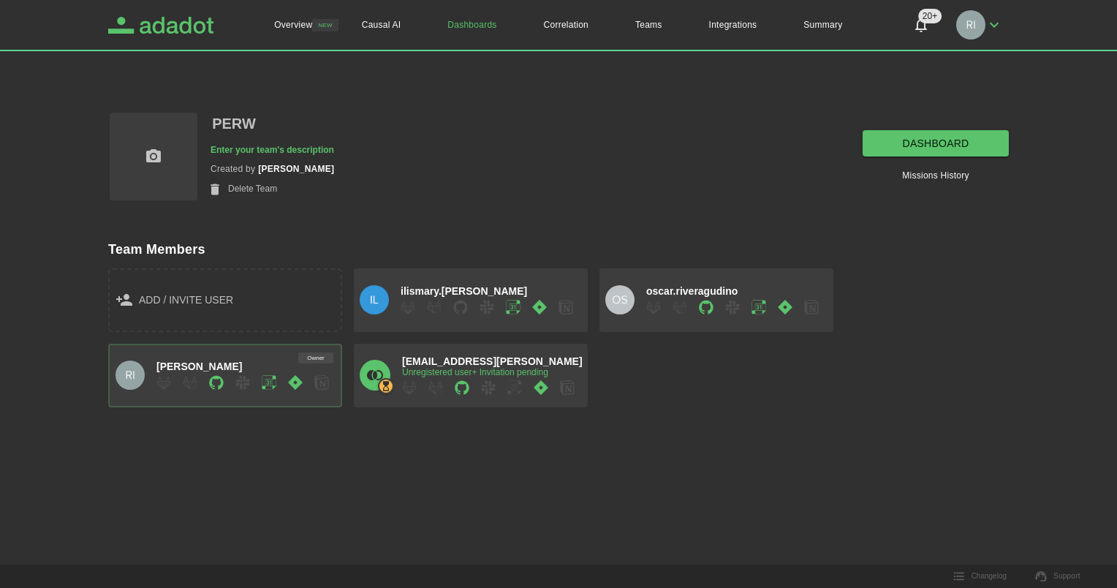
click at [167, 24] on icon "Adadot Homepage" at bounding box center [174, 25] width 78 height 17
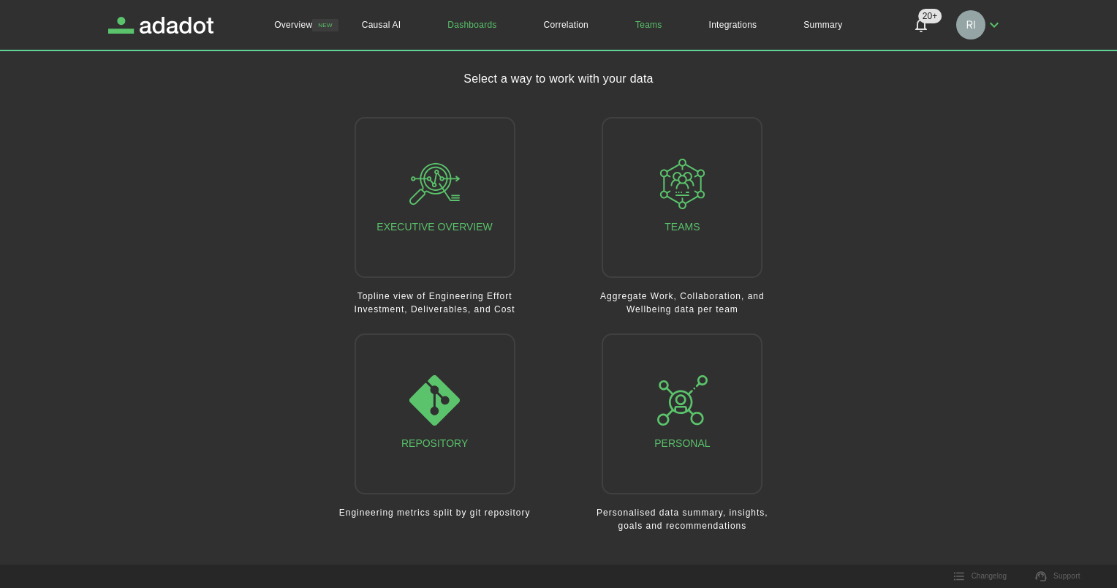
drag, startPoint x: 650, startPoint y: 23, endPoint x: 655, endPoint y: 31, distance: 9.5
click at [650, 23] on link "Teams" at bounding box center [649, 25] width 74 height 50
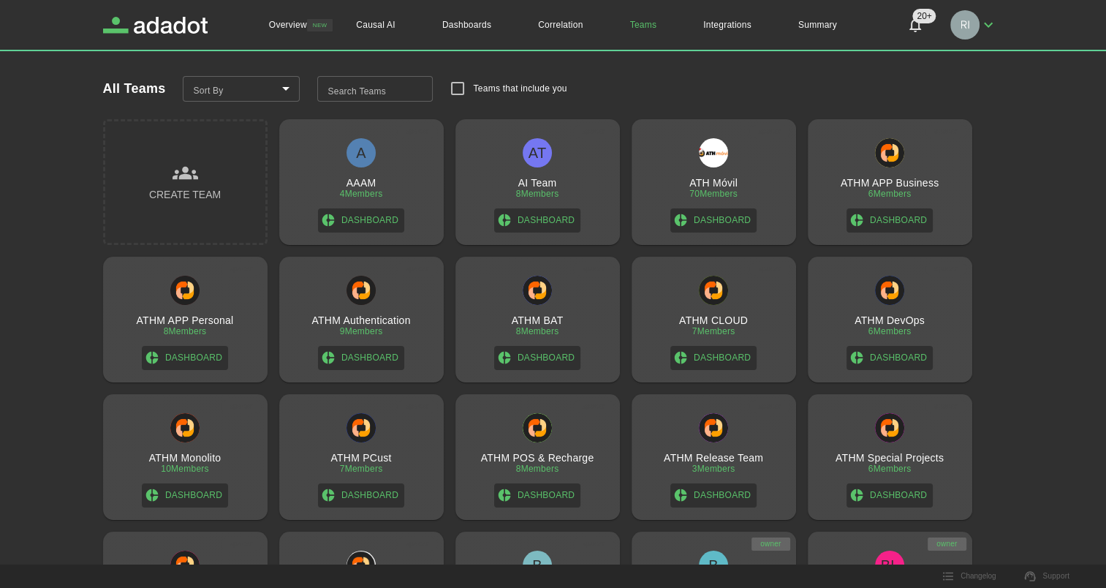
click at [374, 88] on input "Search Teams" at bounding box center [375, 89] width 116 height 26
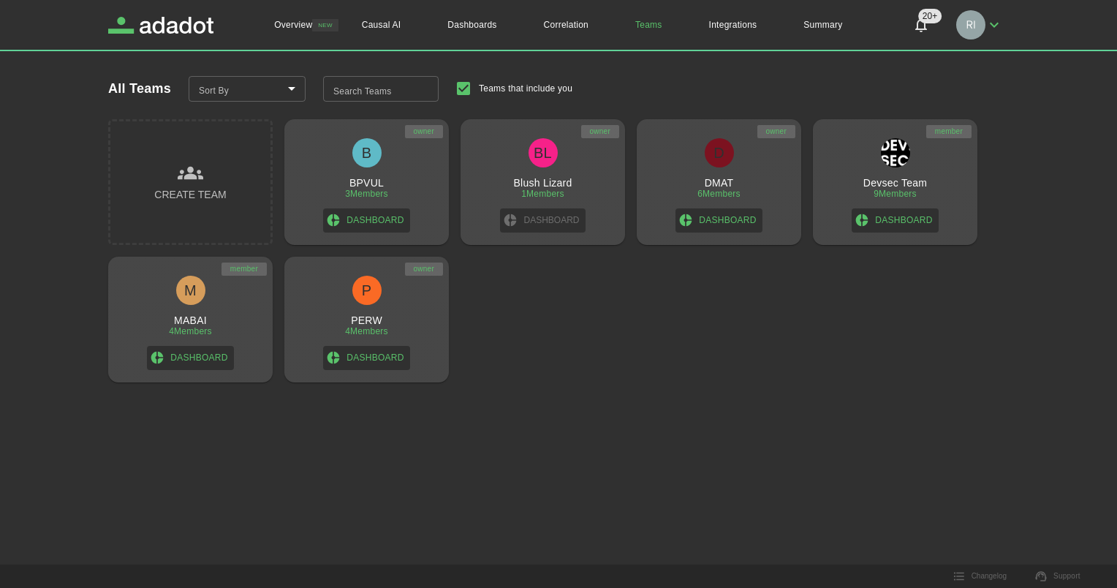
click at [371, 319] on h3 "PERW" at bounding box center [366, 320] width 31 height 12
click link "dashboard"
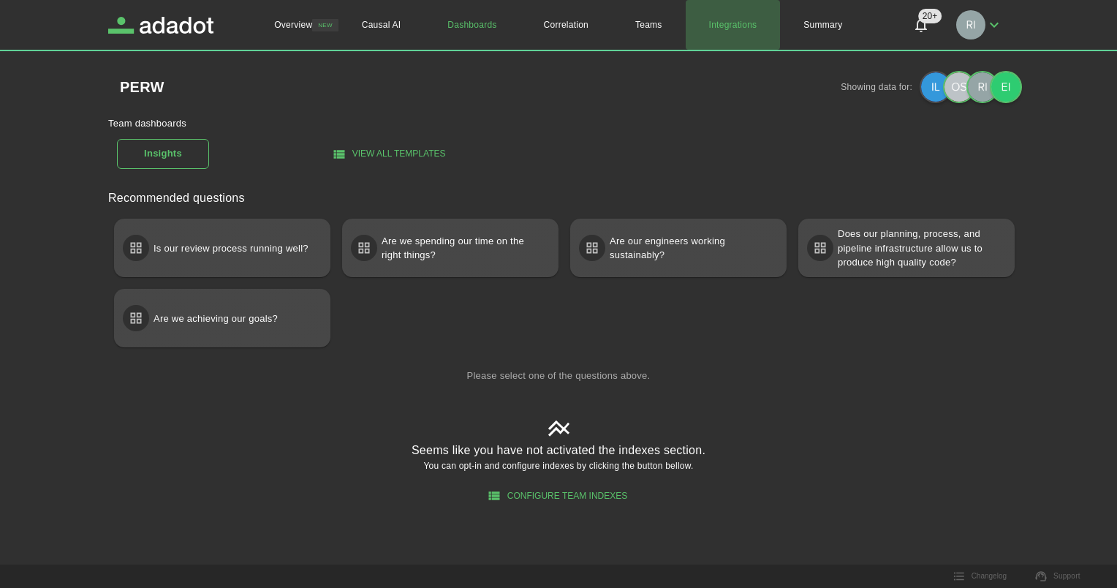
click at [730, 20] on link "Integrations" at bounding box center [733, 25] width 95 height 50
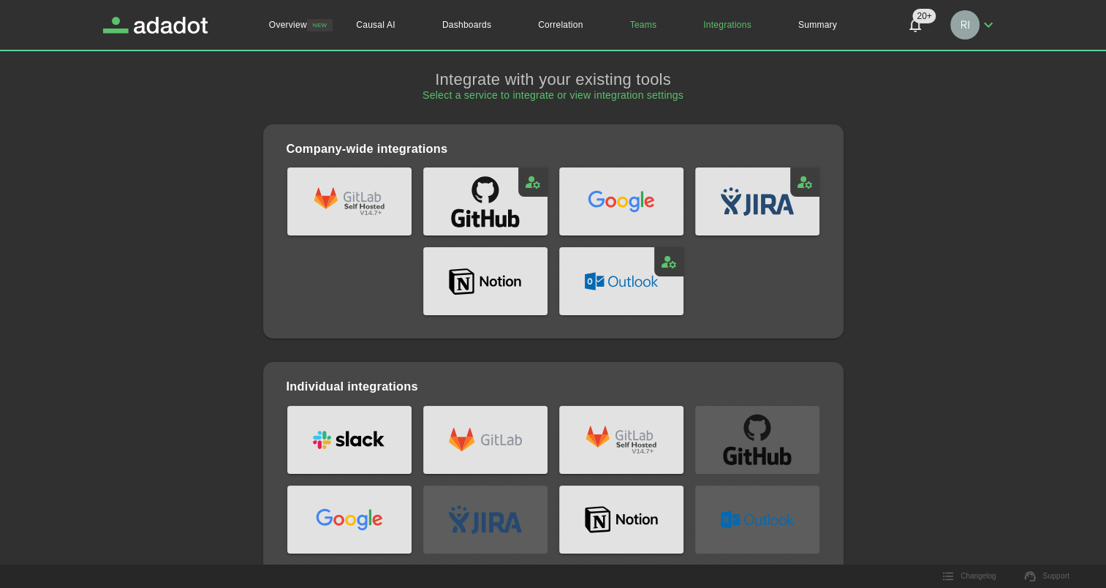
click at [649, 23] on link "Teams" at bounding box center [644, 25] width 74 height 50
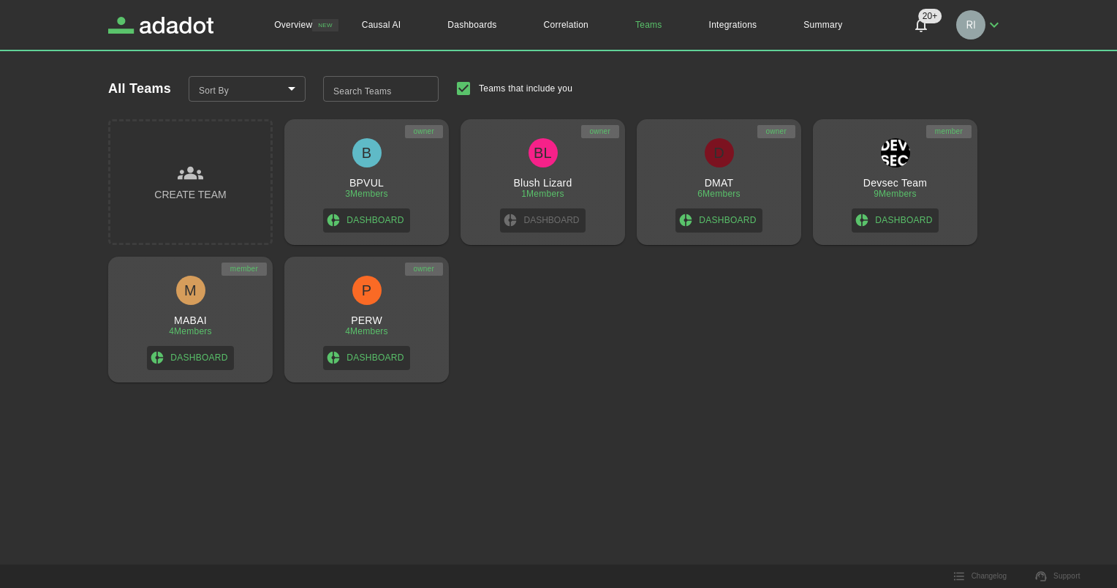
click at [377, 319] on h3 "PERW" at bounding box center [366, 320] width 31 height 12
